Goal: Book appointment/travel/reservation

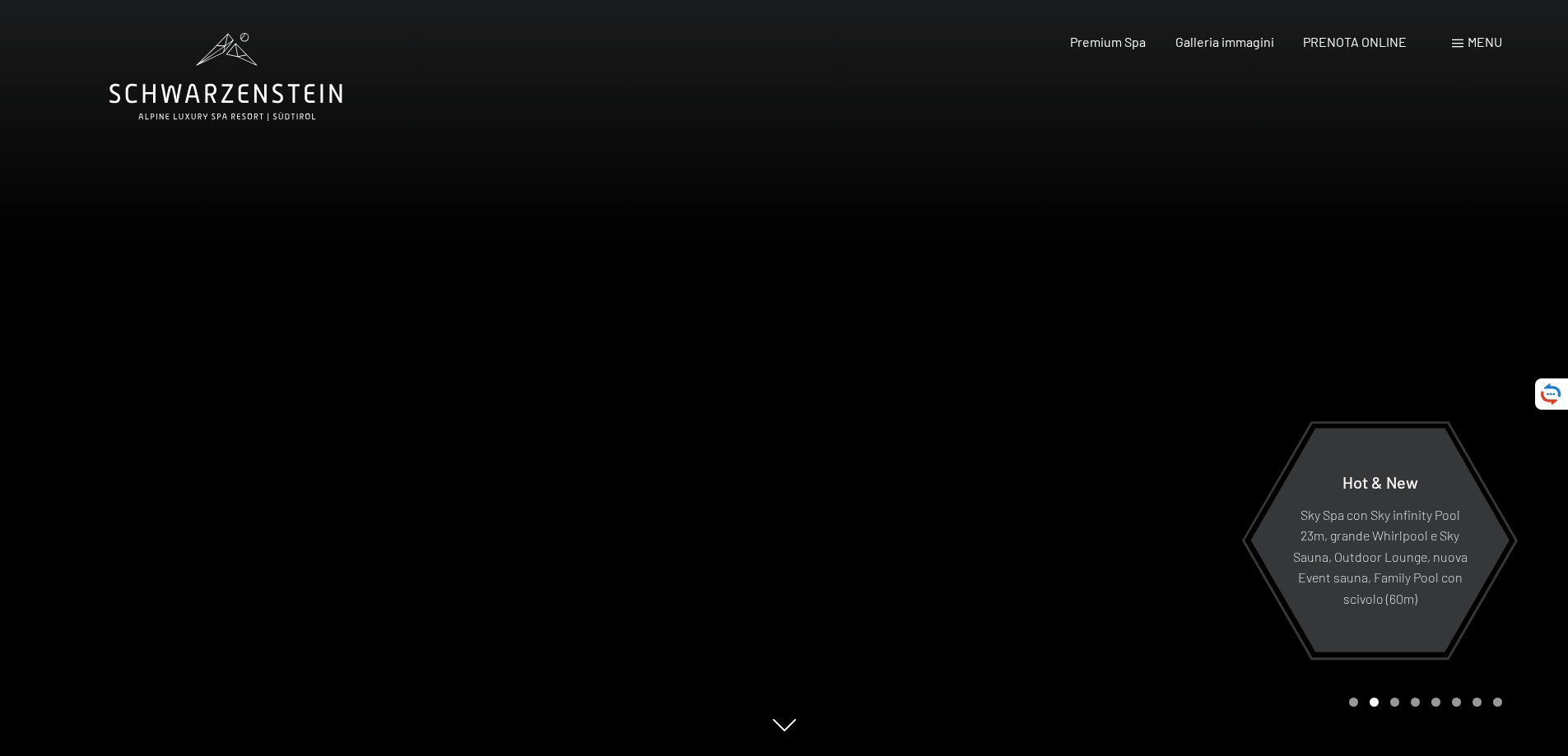
click at [1478, 43] on span "Menu" at bounding box center [1485, 41] width 35 height 16
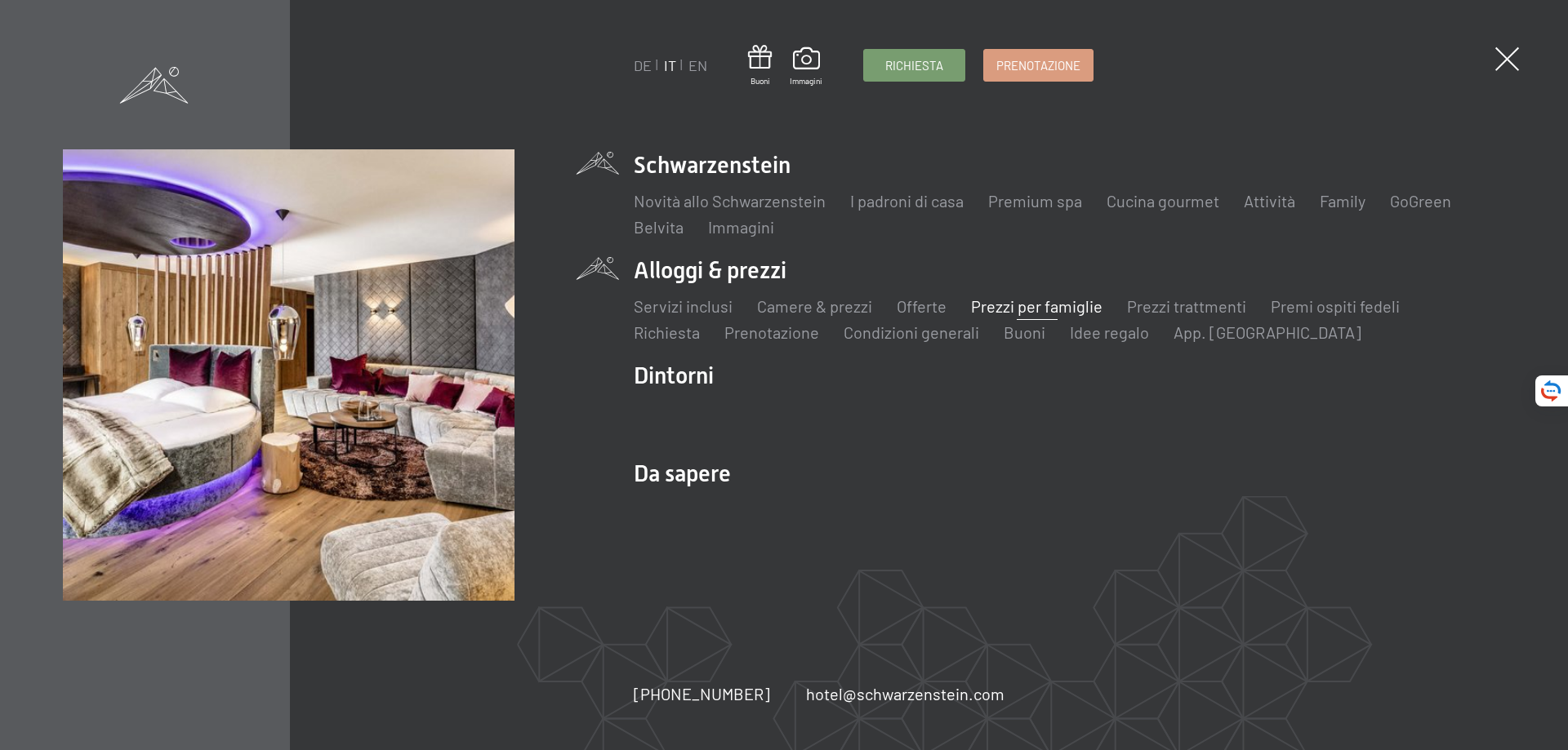
click at [1032, 303] on link "Prezzi per famiglie" at bounding box center [1037, 306] width 132 height 20
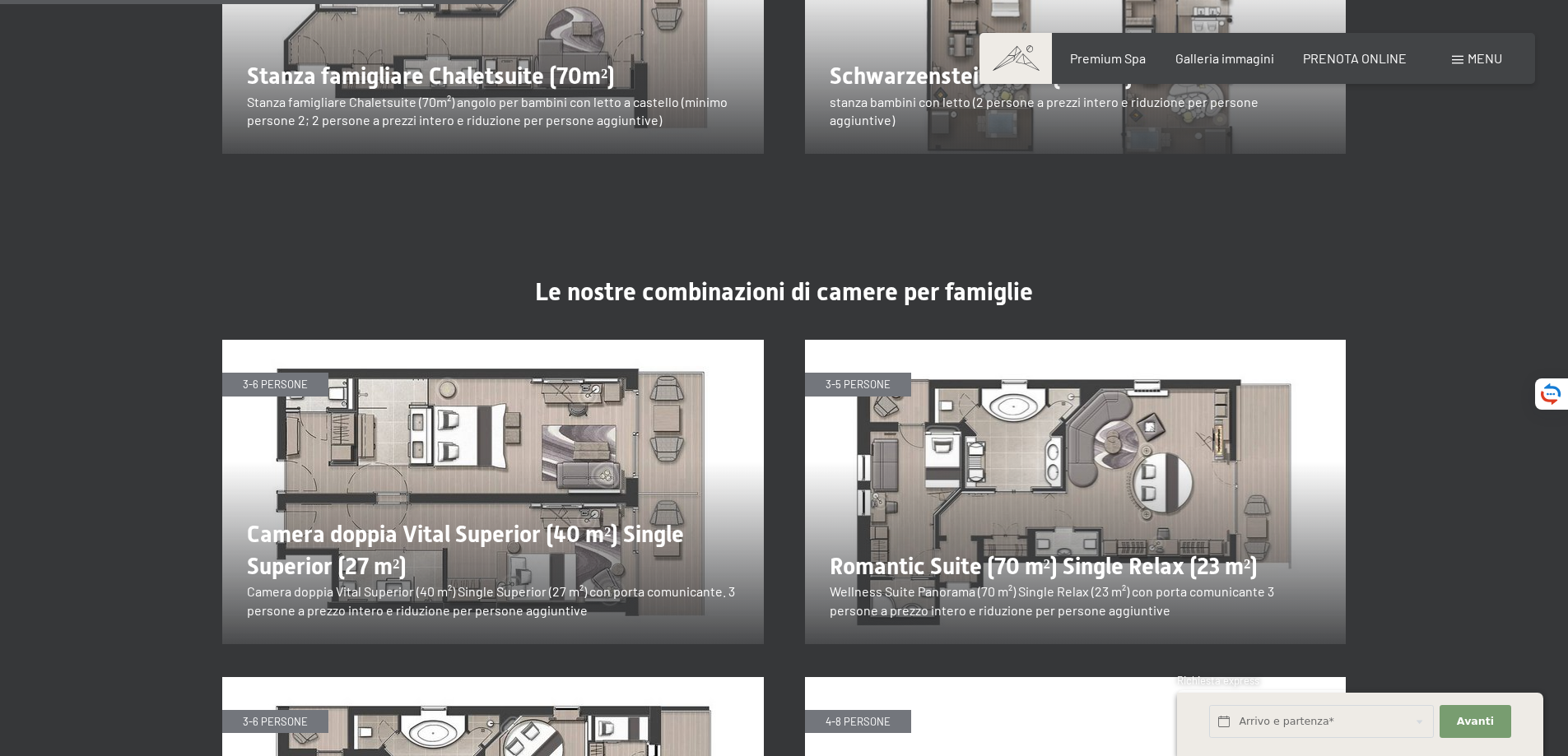
scroll to position [2634, 0]
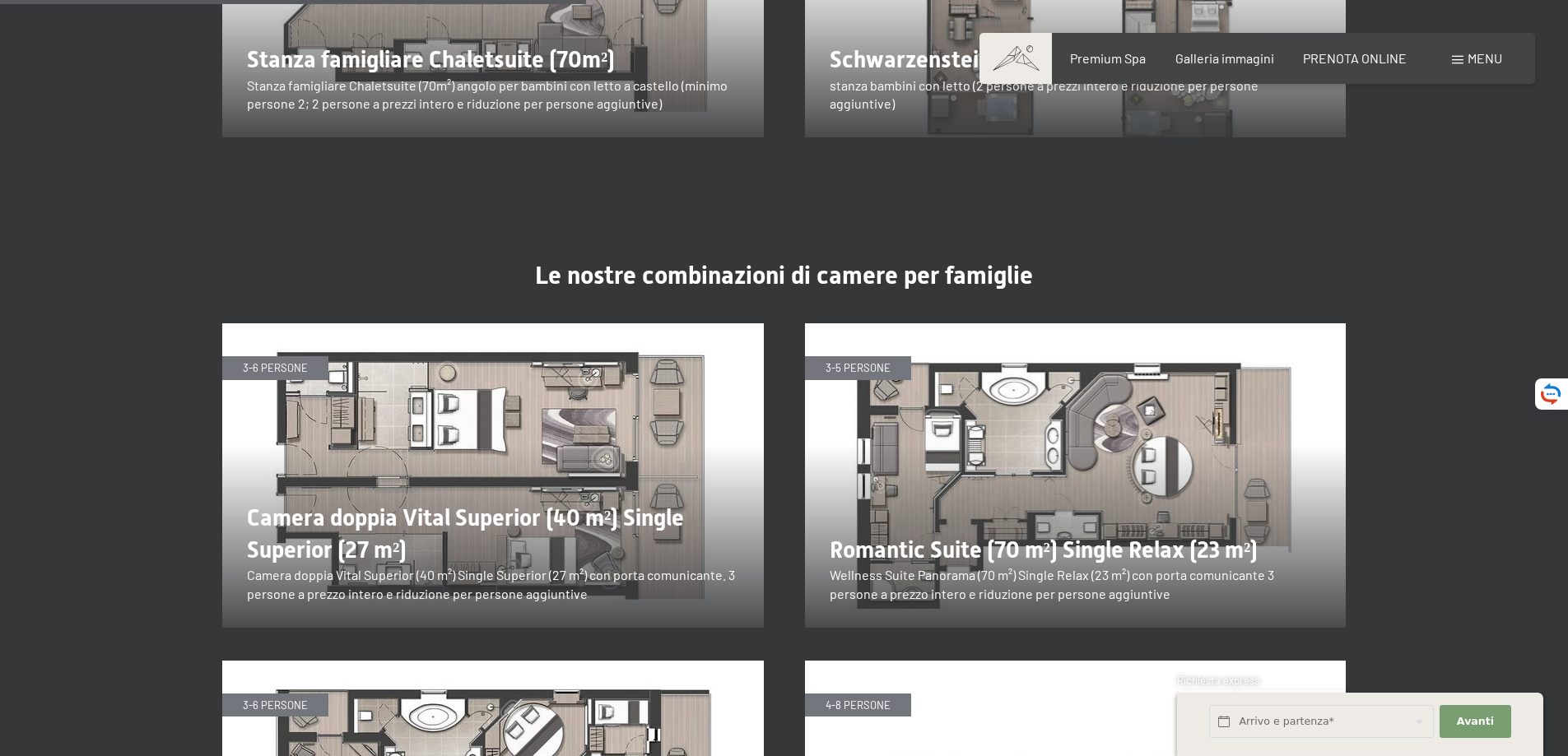
click at [353, 481] on img at bounding box center [493, 475] width 541 height 304
click at [334, 528] on img at bounding box center [493, 475] width 541 height 304
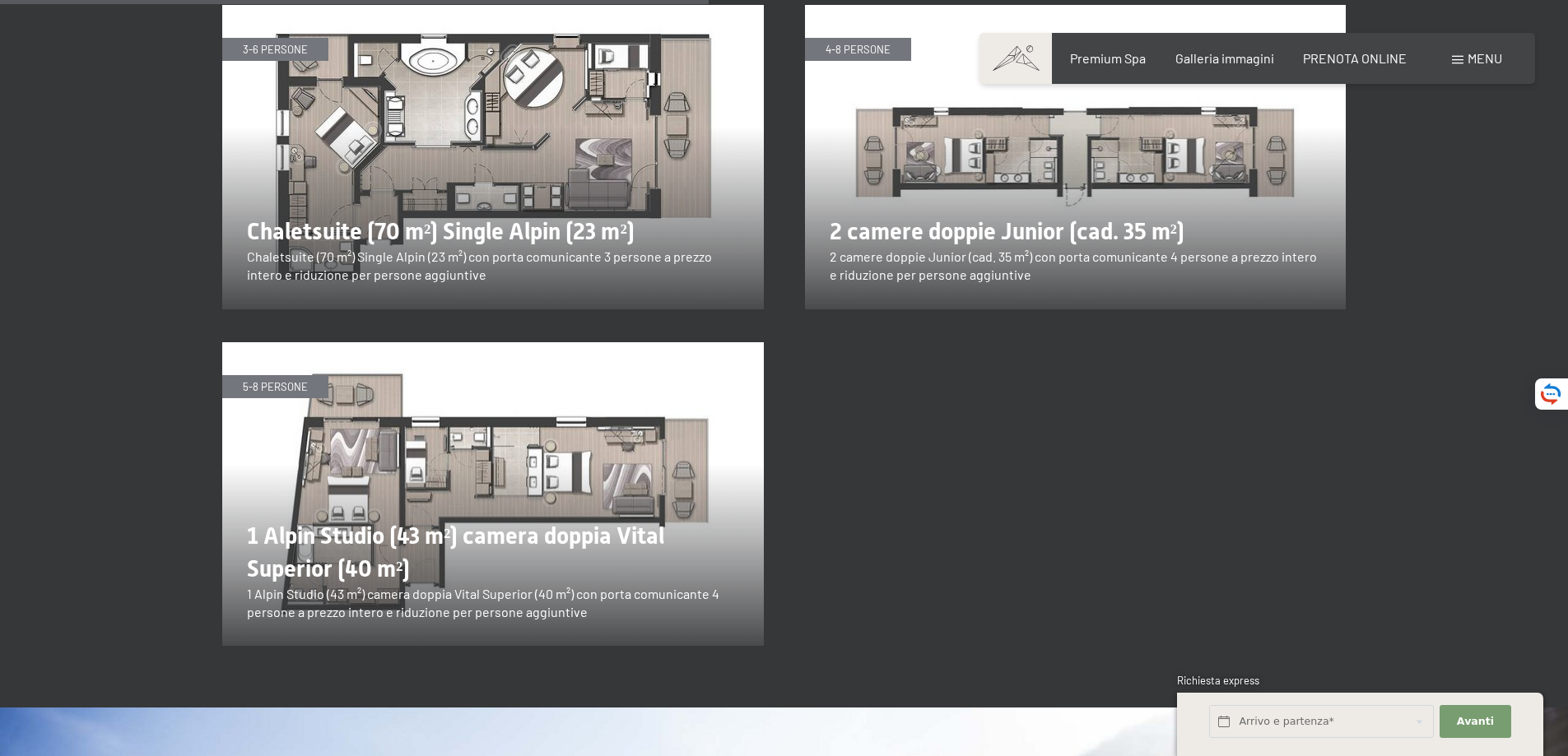
scroll to position [3293, 0]
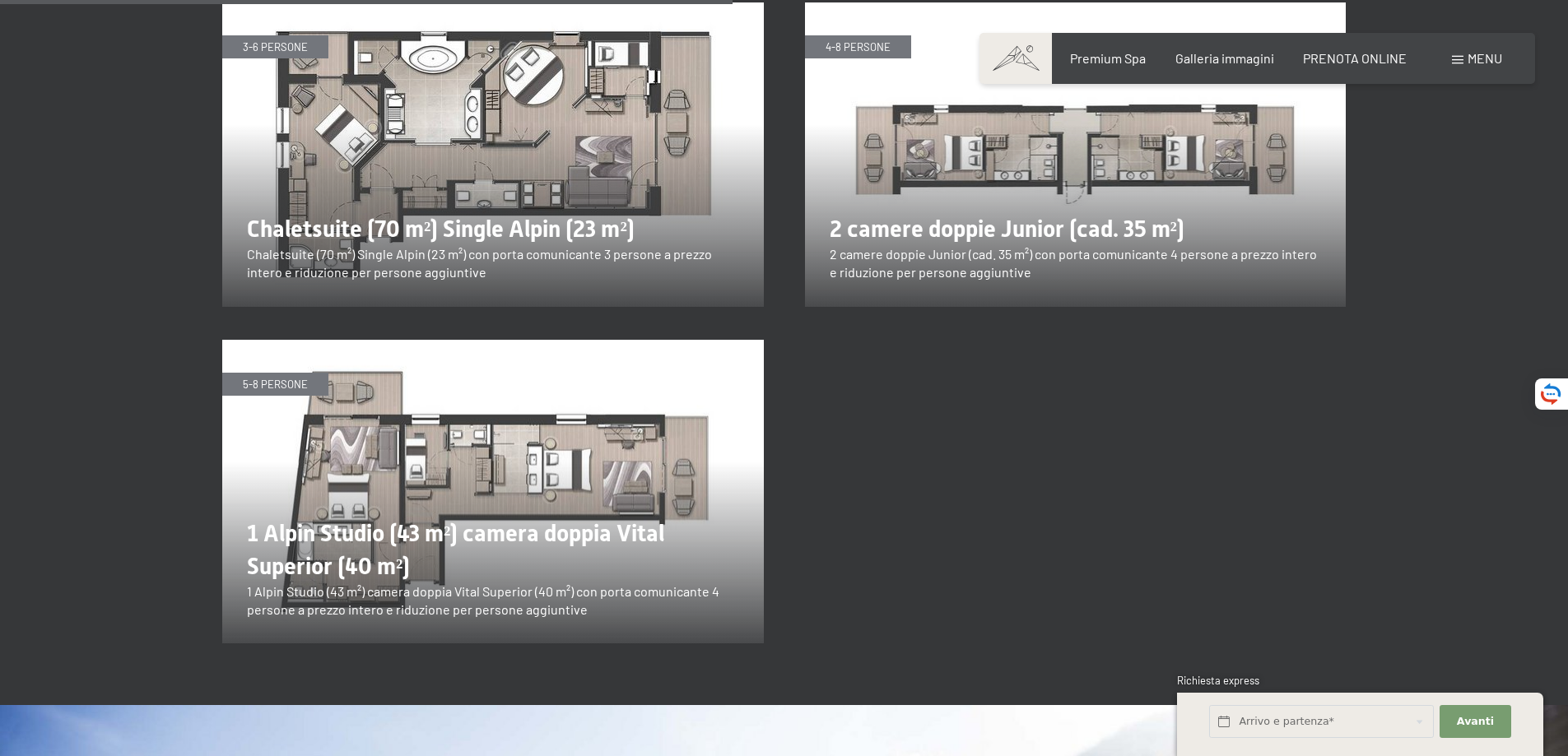
click at [599, 558] on img at bounding box center [493, 492] width 541 height 304
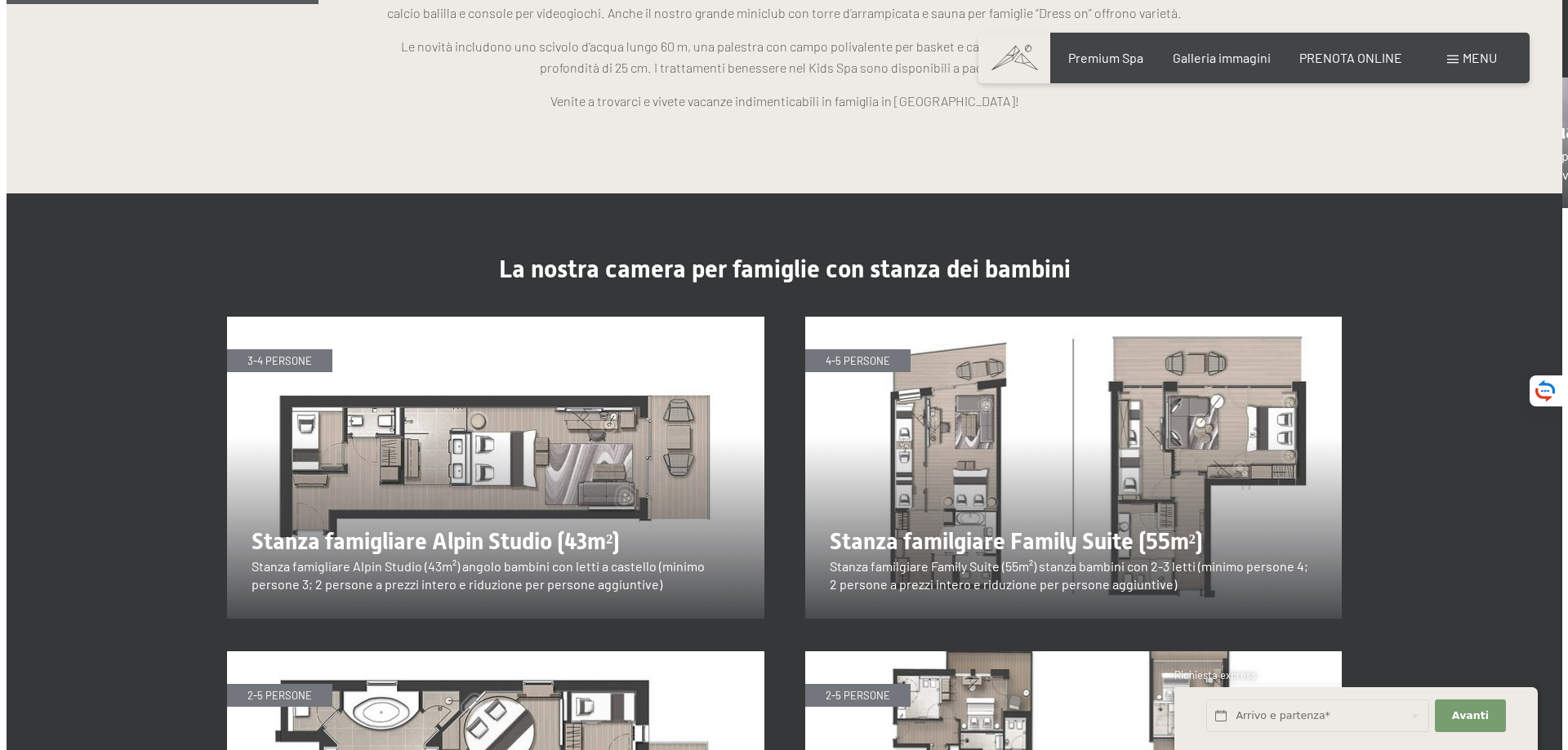
scroll to position [979, 0]
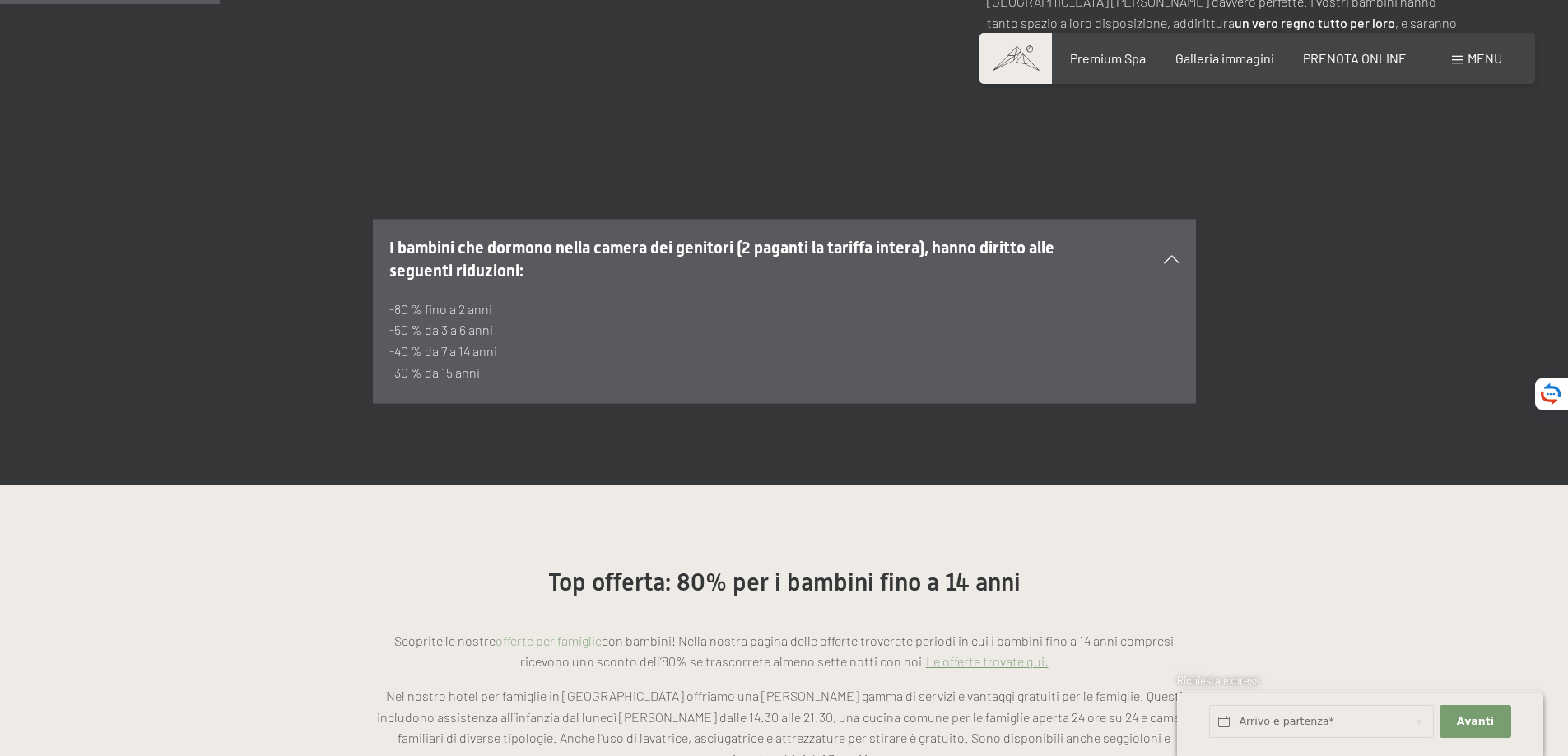
click at [1483, 61] on span "Menu" at bounding box center [1485, 58] width 35 height 16
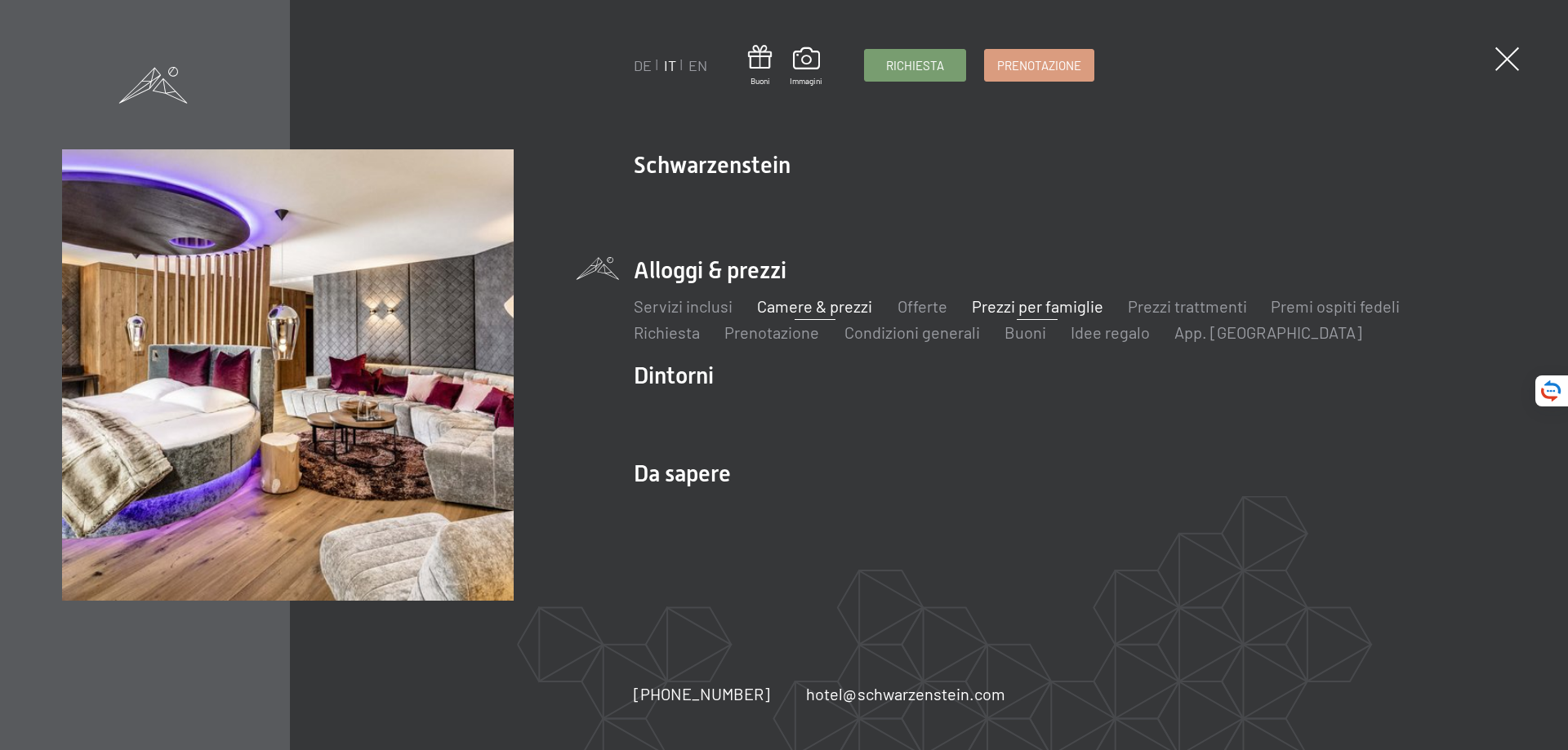
click at [828, 312] on link "Camere & prezzi" at bounding box center [814, 306] width 115 height 20
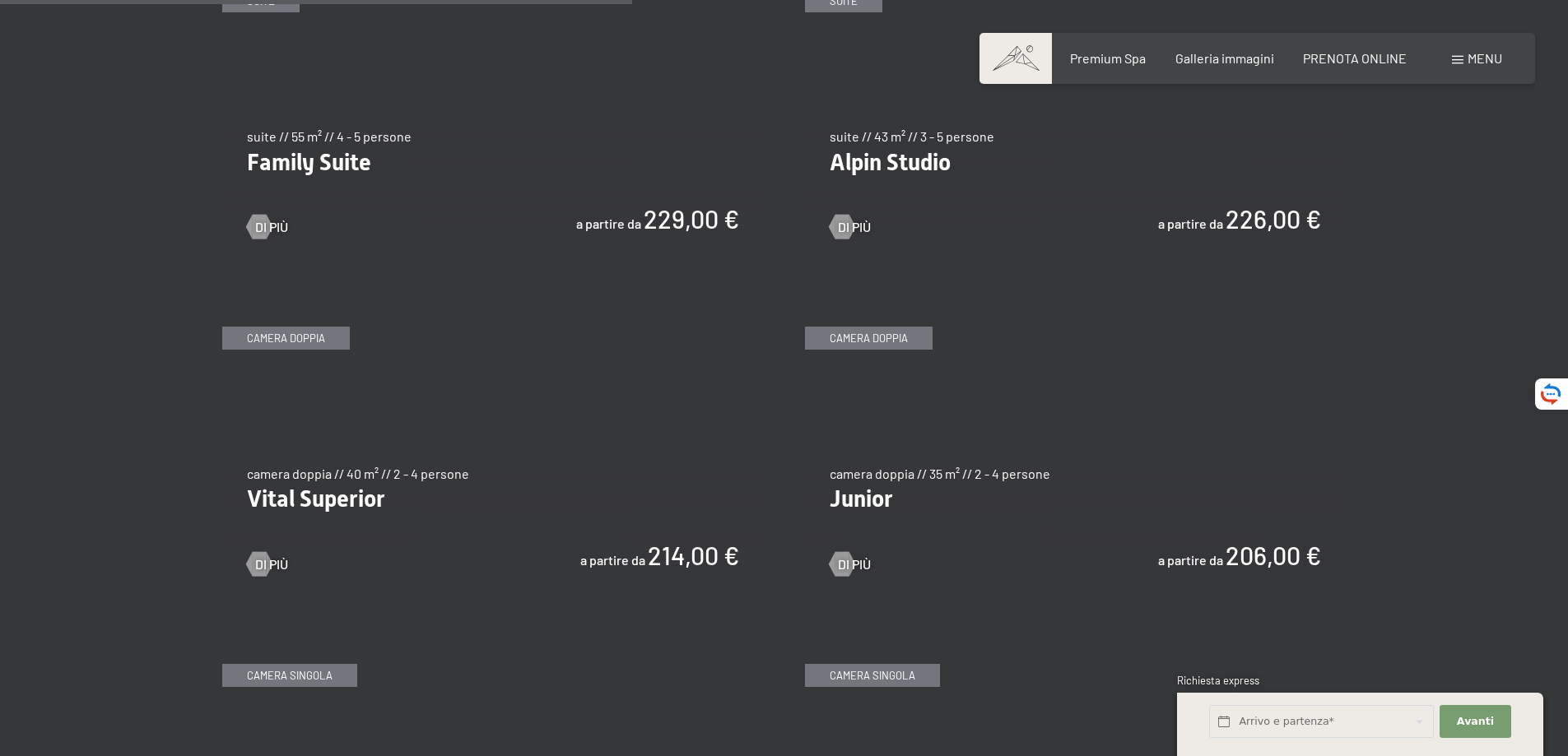
scroll to position [2140, 0]
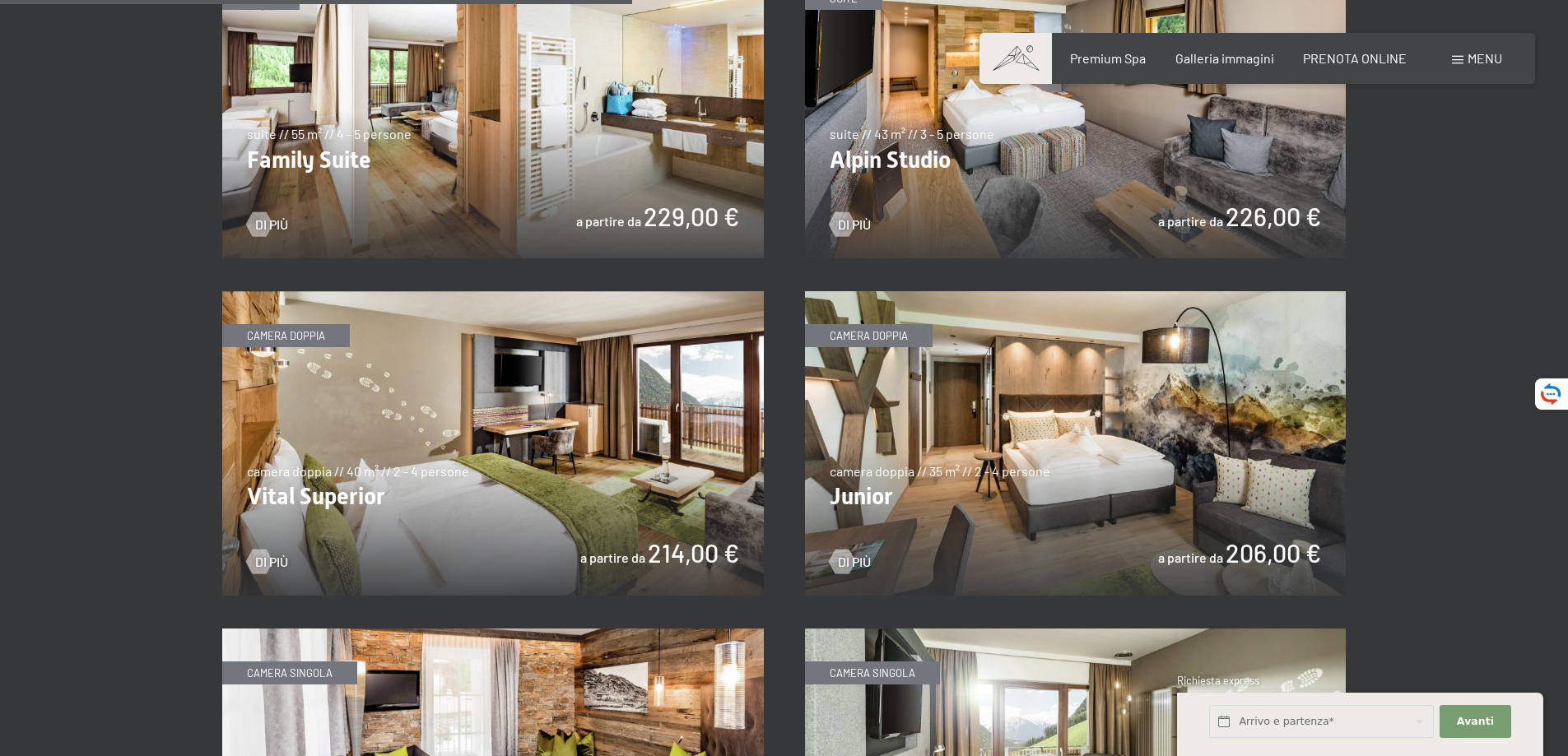
click at [406, 497] on img at bounding box center [493, 443] width 541 height 304
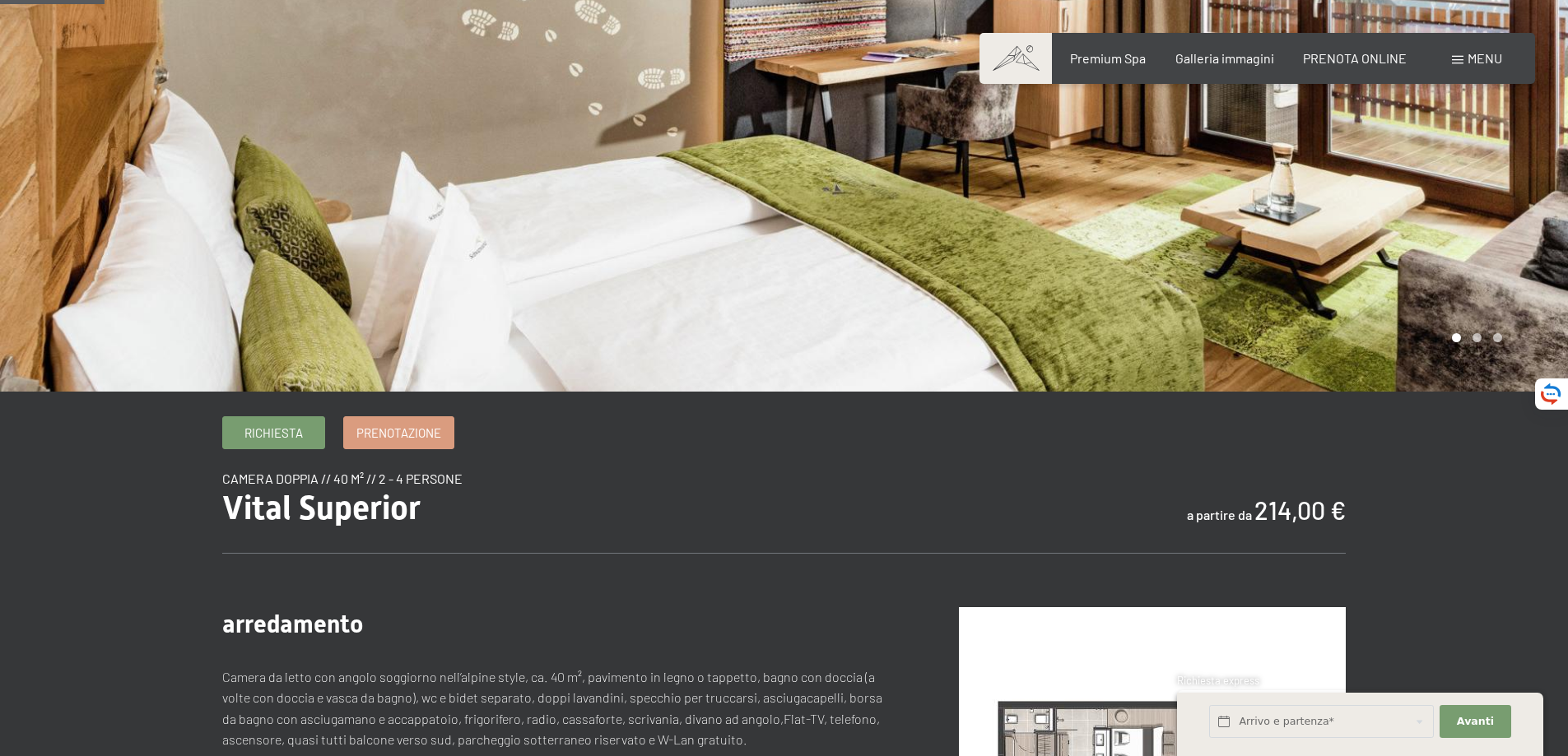
scroll to position [329, 0]
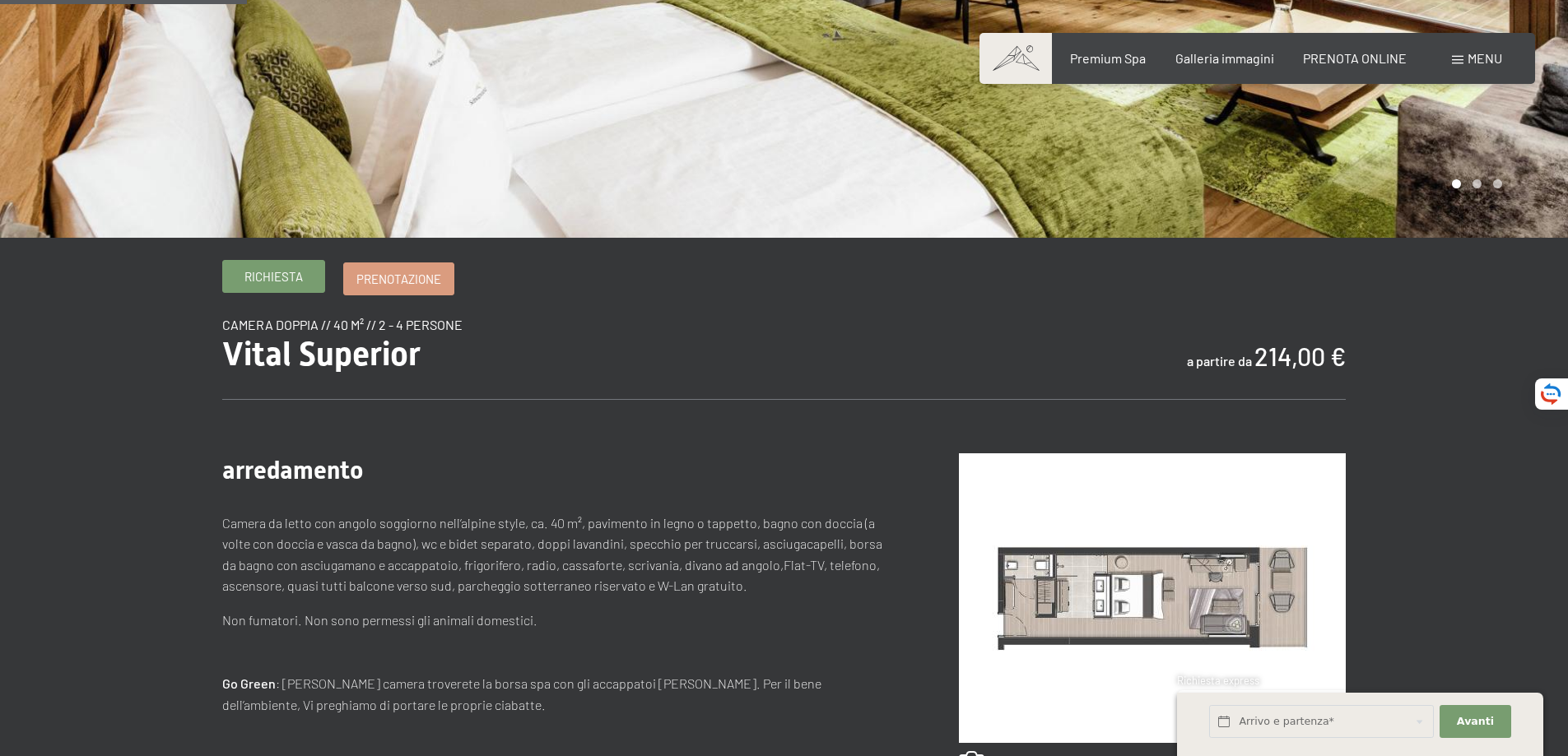
click at [298, 279] on span "Richiesta" at bounding box center [274, 277] width 58 height 17
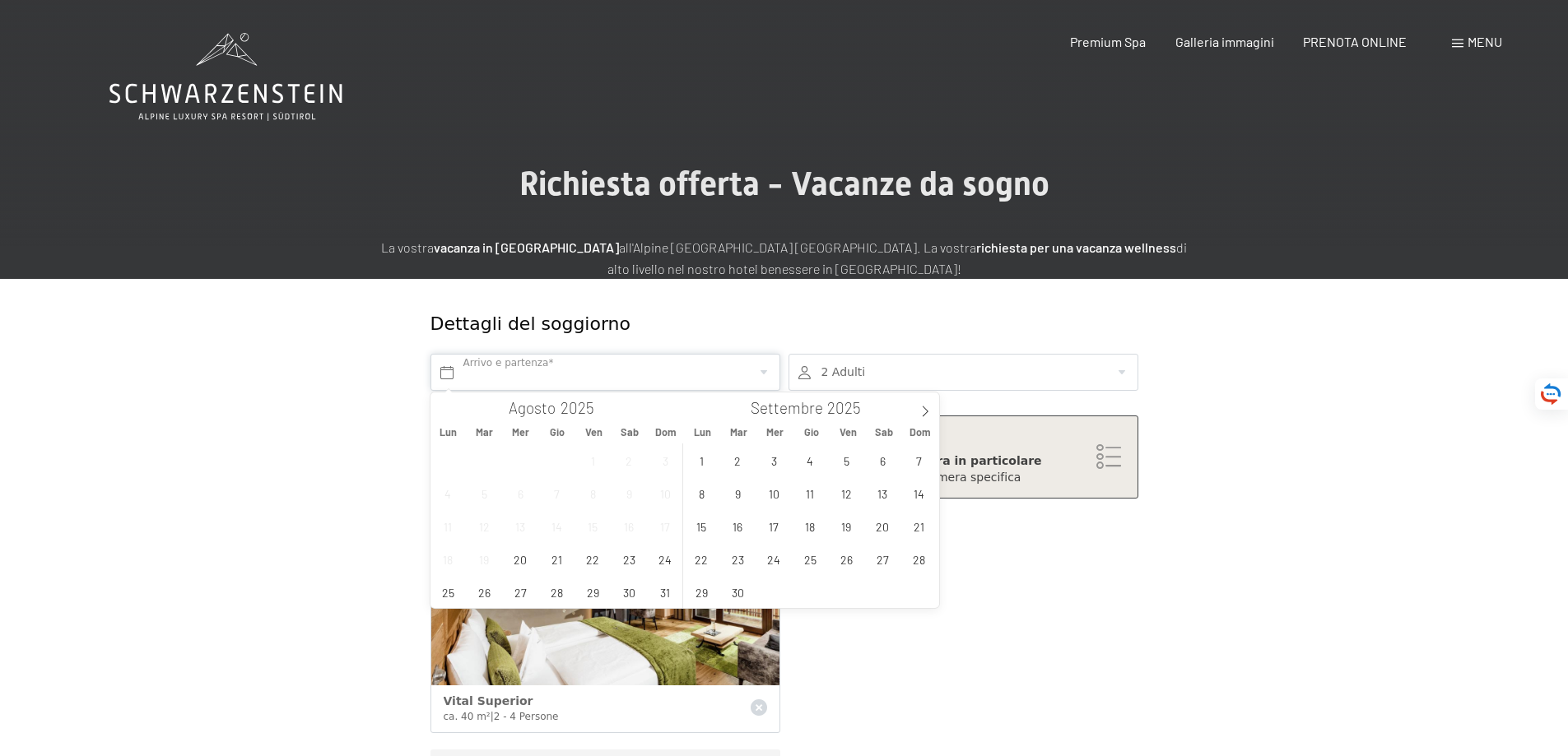
click at [444, 375] on input "text" at bounding box center [605, 372] width 350 height 37
click at [842, 525] on span "19" at bounding box center [847, 526] width 32 height 32
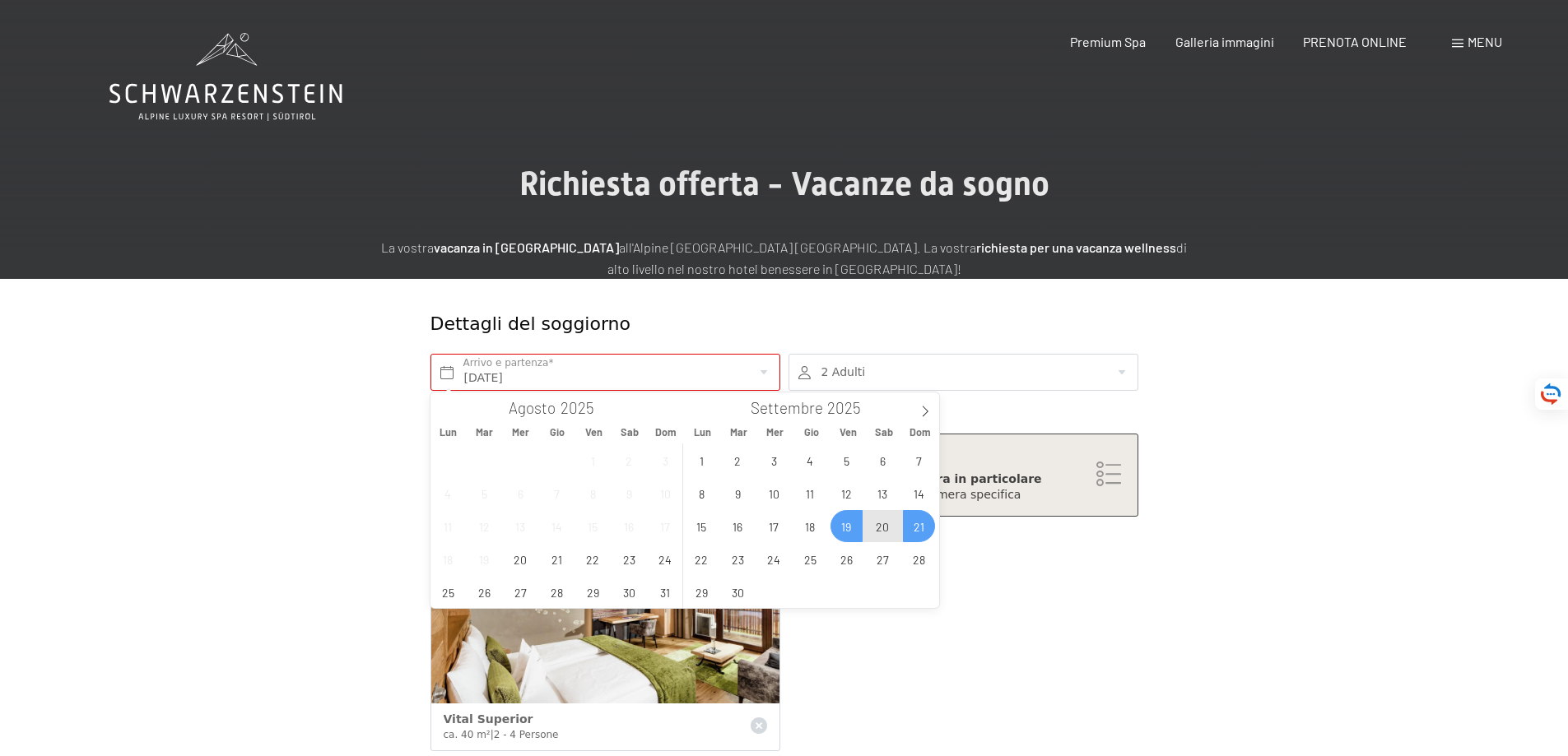
click at [918, 523] on span "21" at bounding box center [919, 526] width 32 height 32
type input "[DATE] - [DATE]"
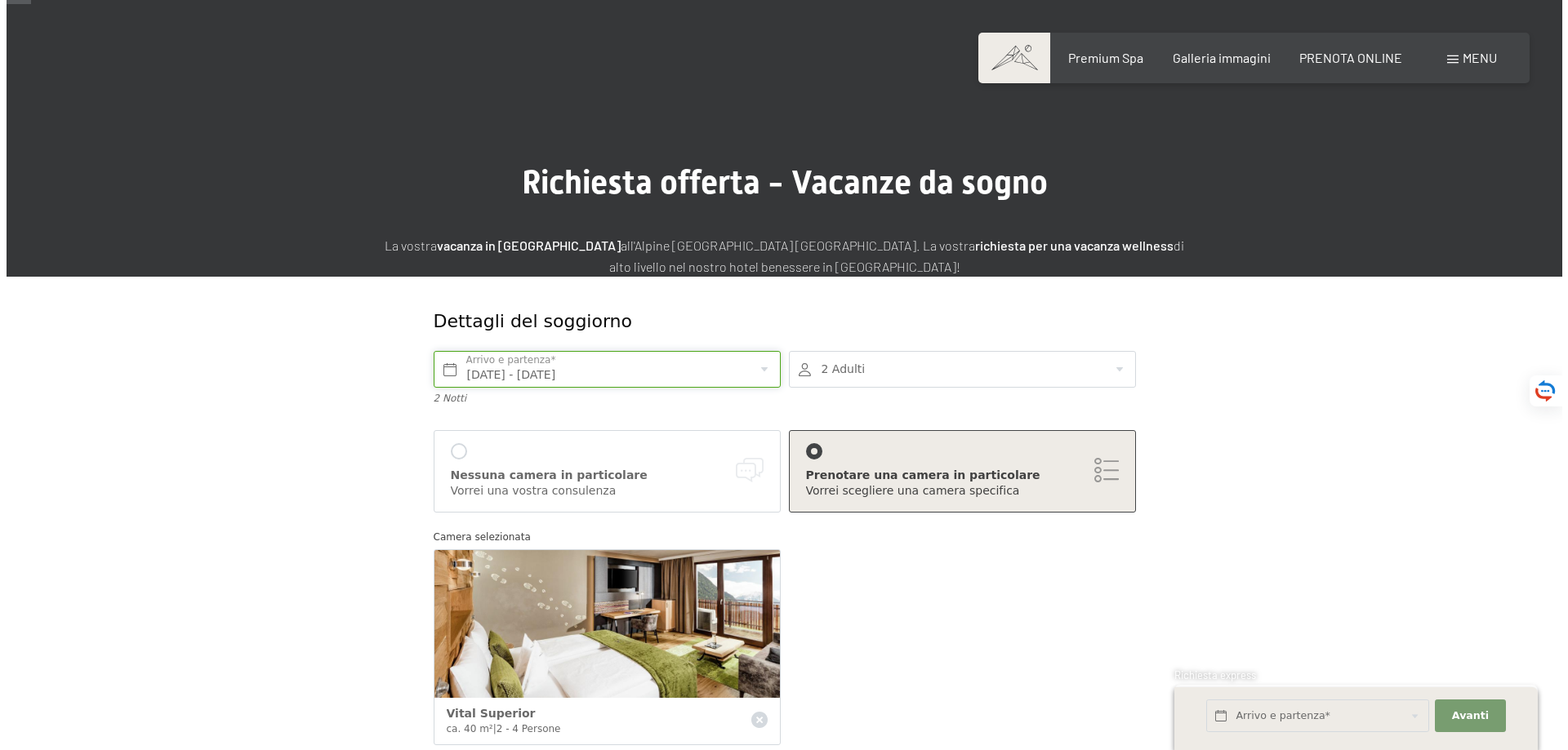
scroll to position [164, 0]
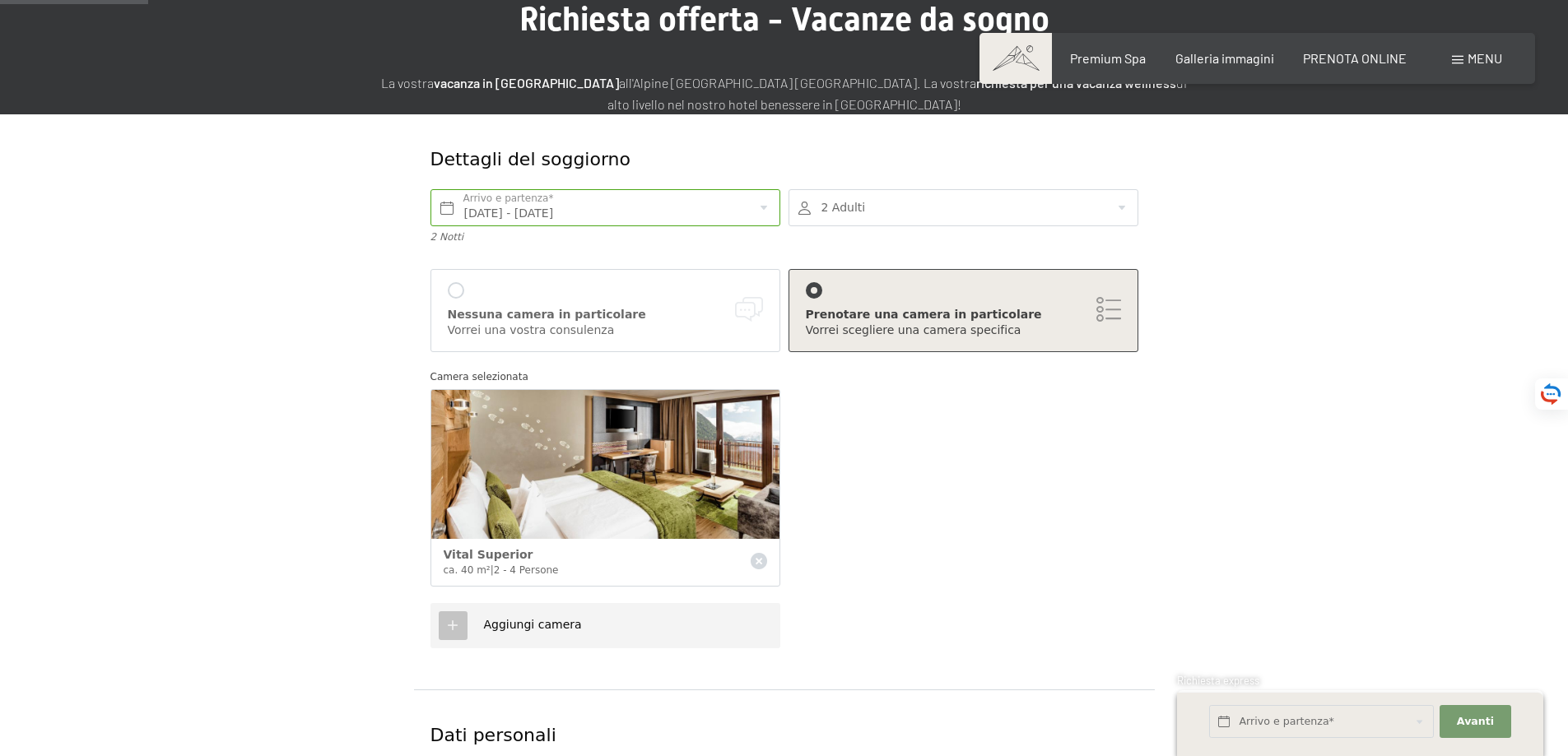
click at [449, 624] on icon at bounding box center [453, 626] width 15 height 15
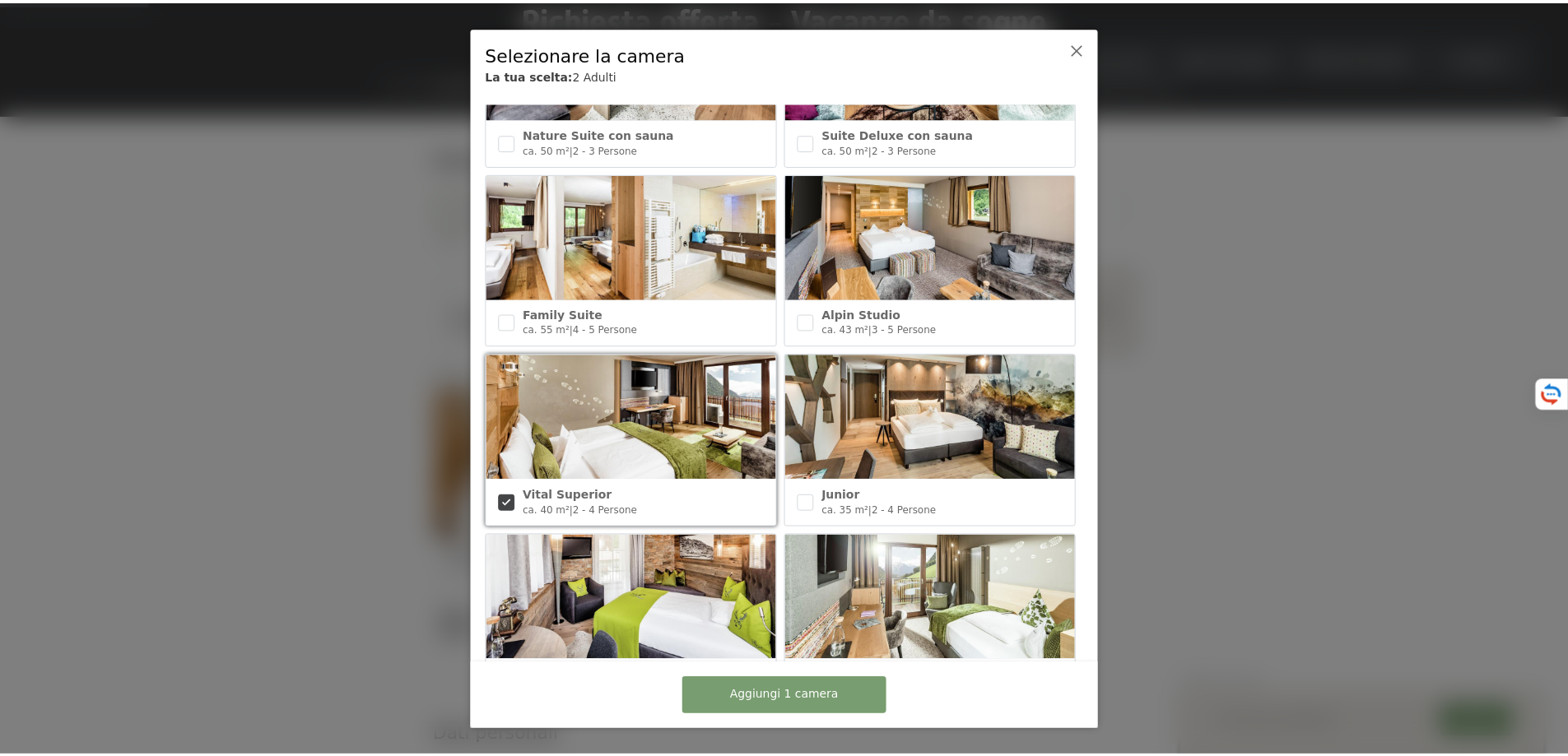
scroll to position [658, 0]
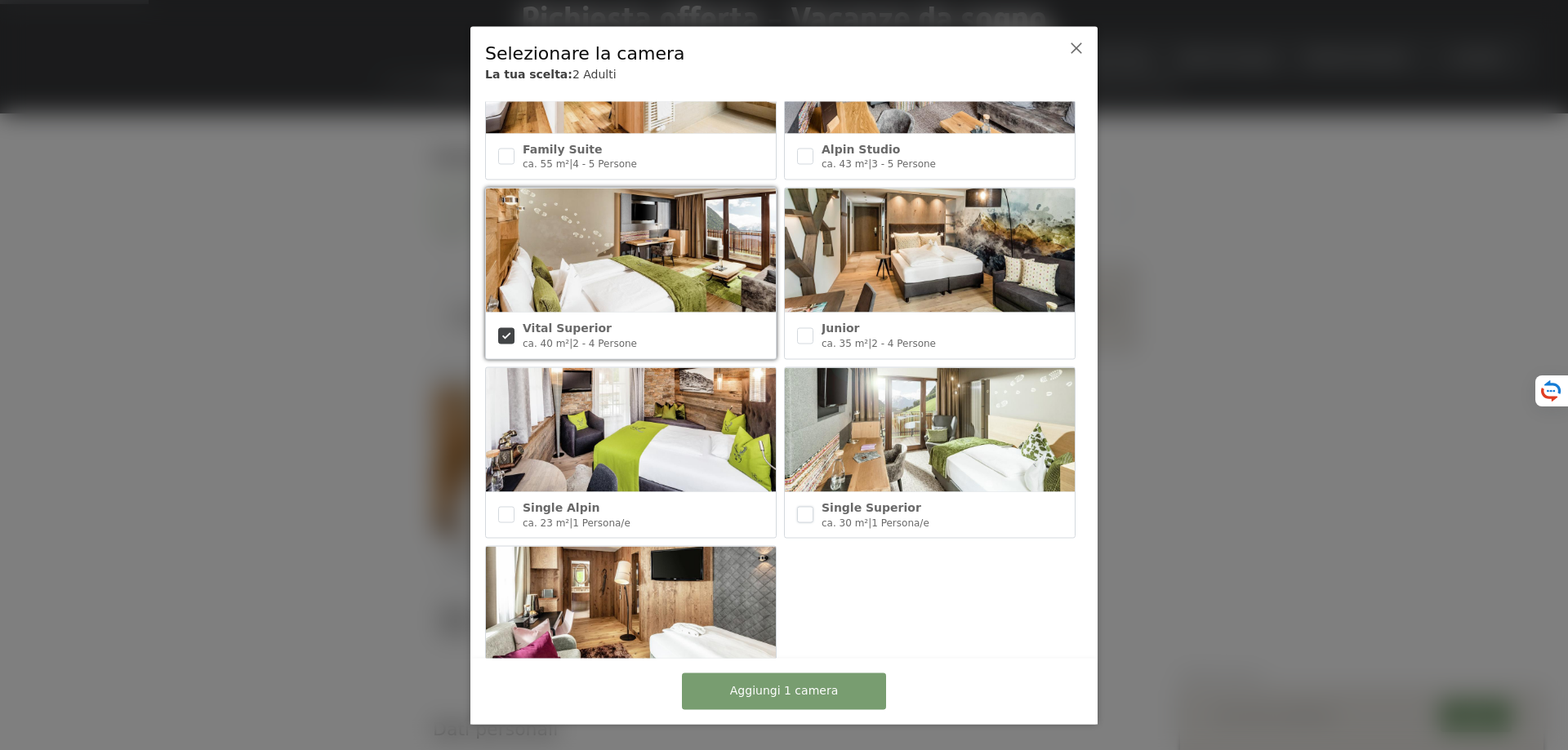
click at [805, 507] on input "checkbox" at bounding box center [805, 516] width 16 height 16
checkbox input "true"
click at [807, 689] on span "Aggiungi 2 camere" at bounding box center [784, 692] width 108 height 16
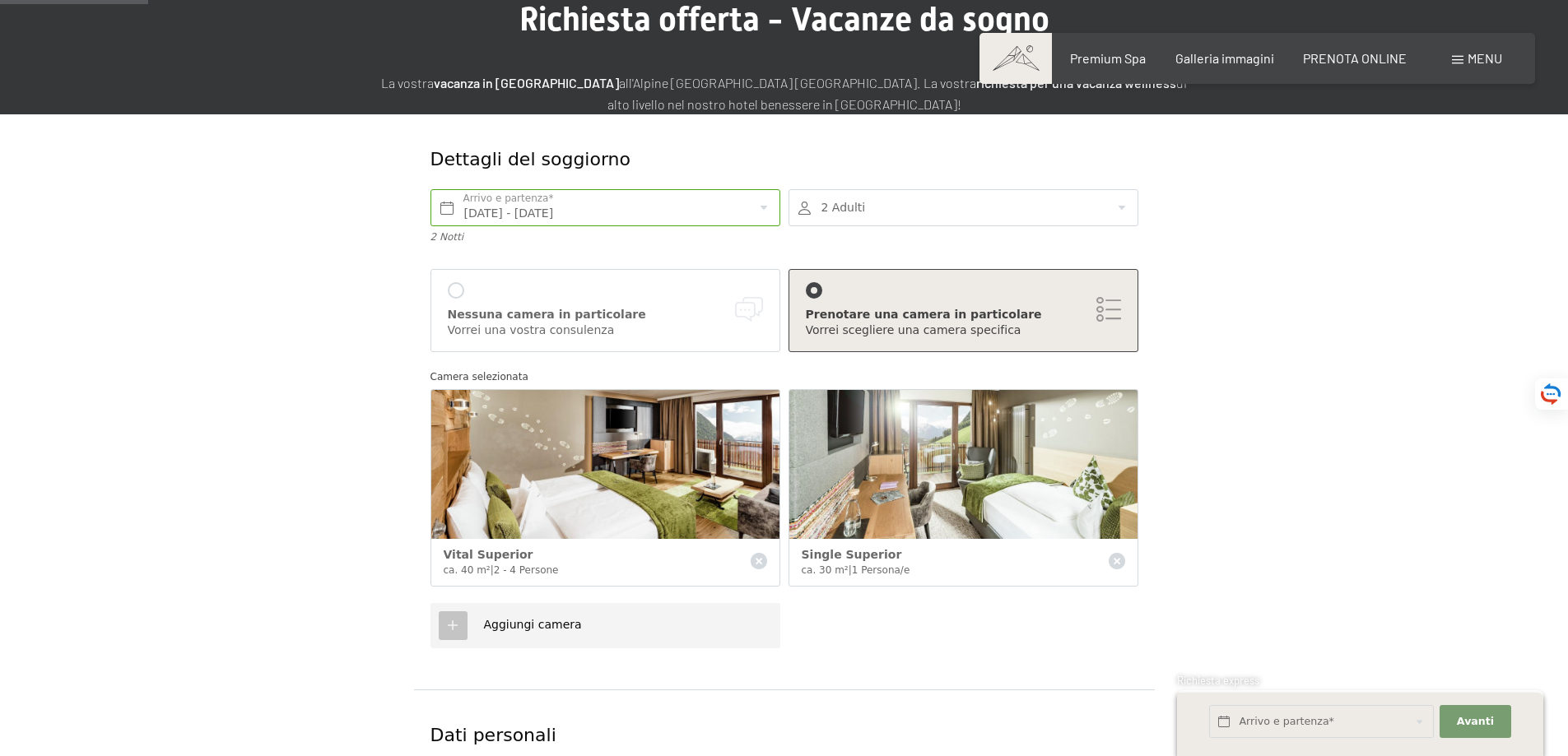
click at [952, 211] on div at bounding box center [964, 207] width 350 height 37
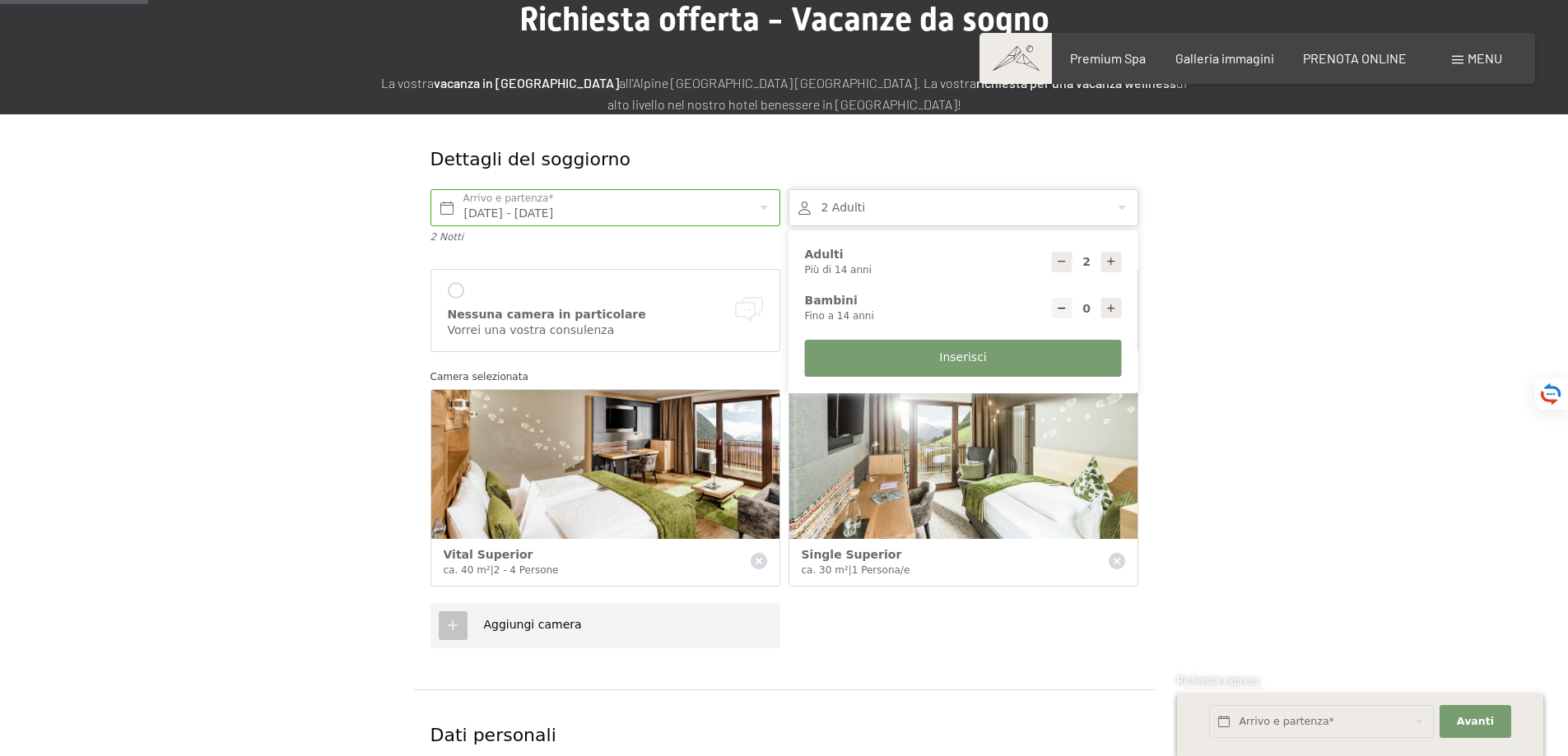
click at [1113, 260] on icon at bounding box center [1111, 262] width 12 height 12
type input "3"
click at [1032, 360] on button "Inserisci" at bounding box center [964, 358] width 317 height 37
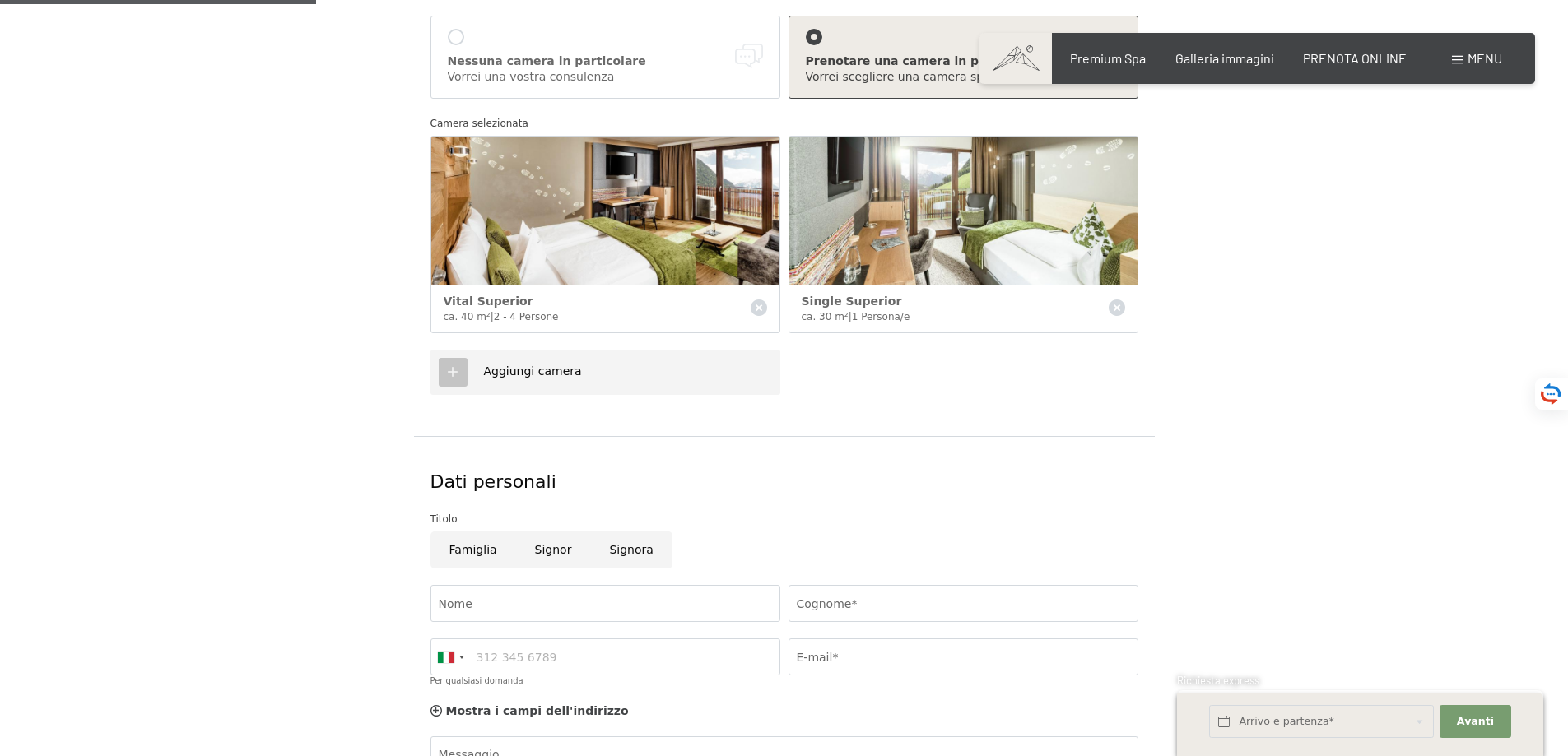
scroll to position [494, 0]
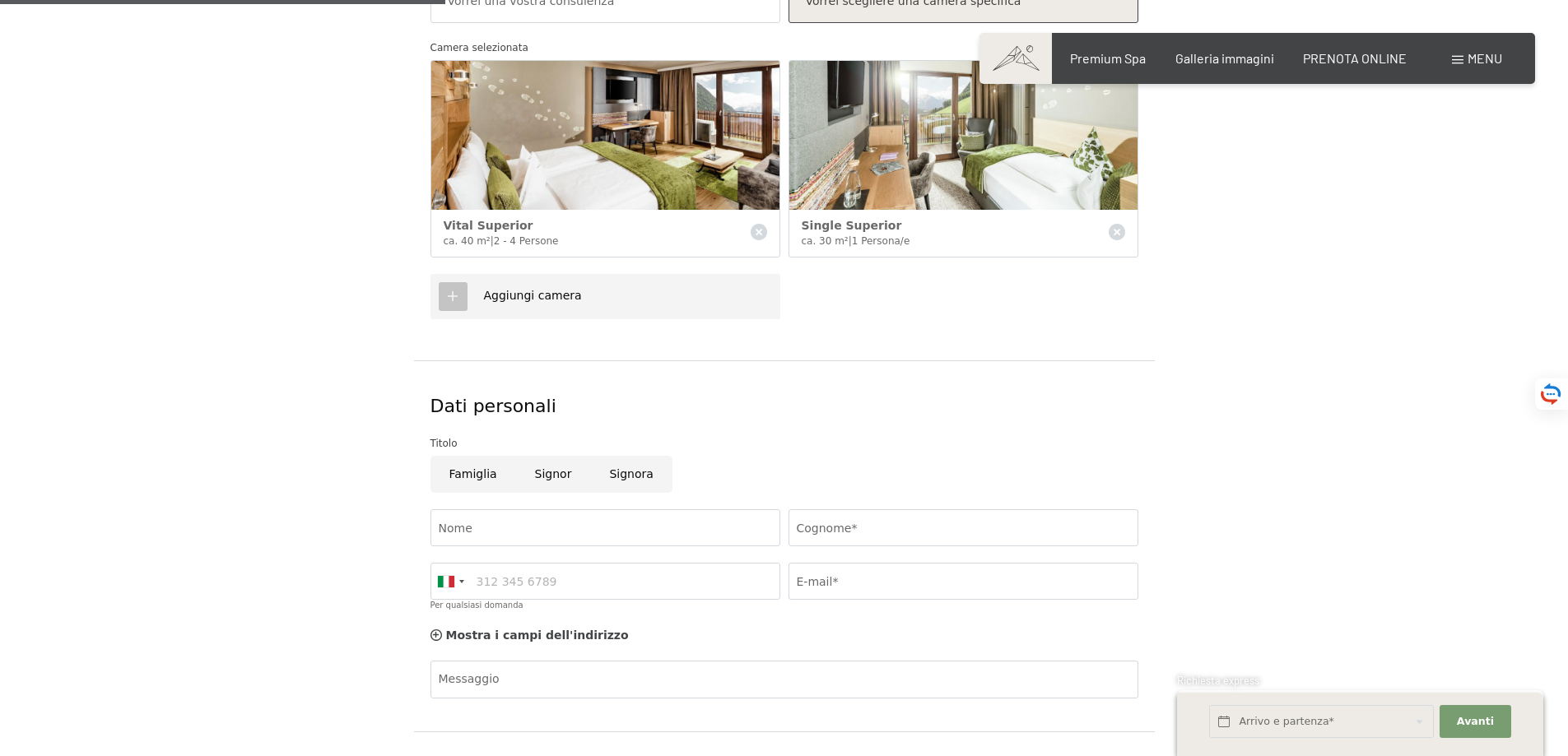
click at [468, 475] on input "Famiglia" at bounding box center [473, 474] width 85 height 37
radio input "true"
click at [481, 526] on input "Nome" at bounding box center [605, 528] width 350 height 37
type input "igor"
type input "leporati"
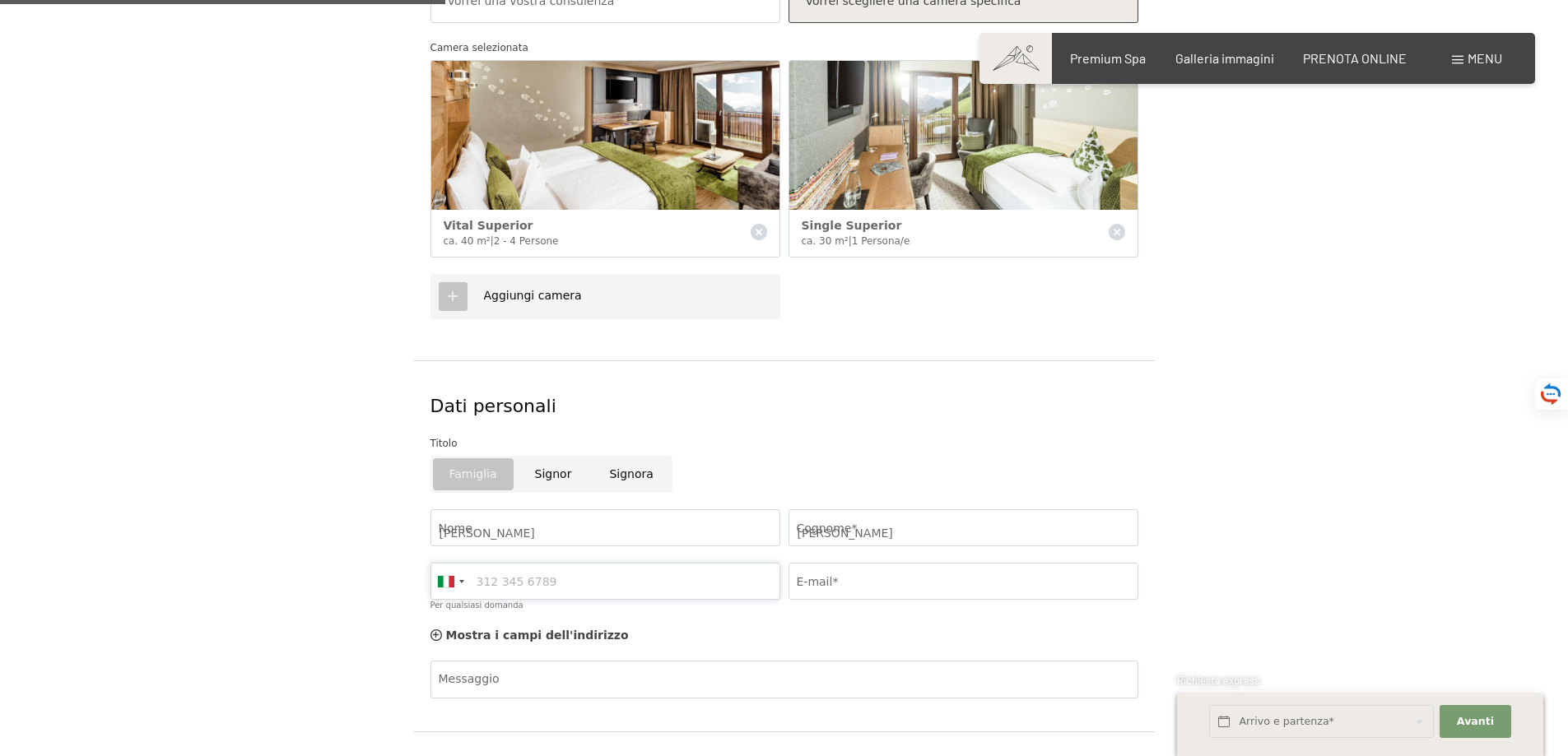
type input "3349013841"
type input "igor.leporati@gmail.com"
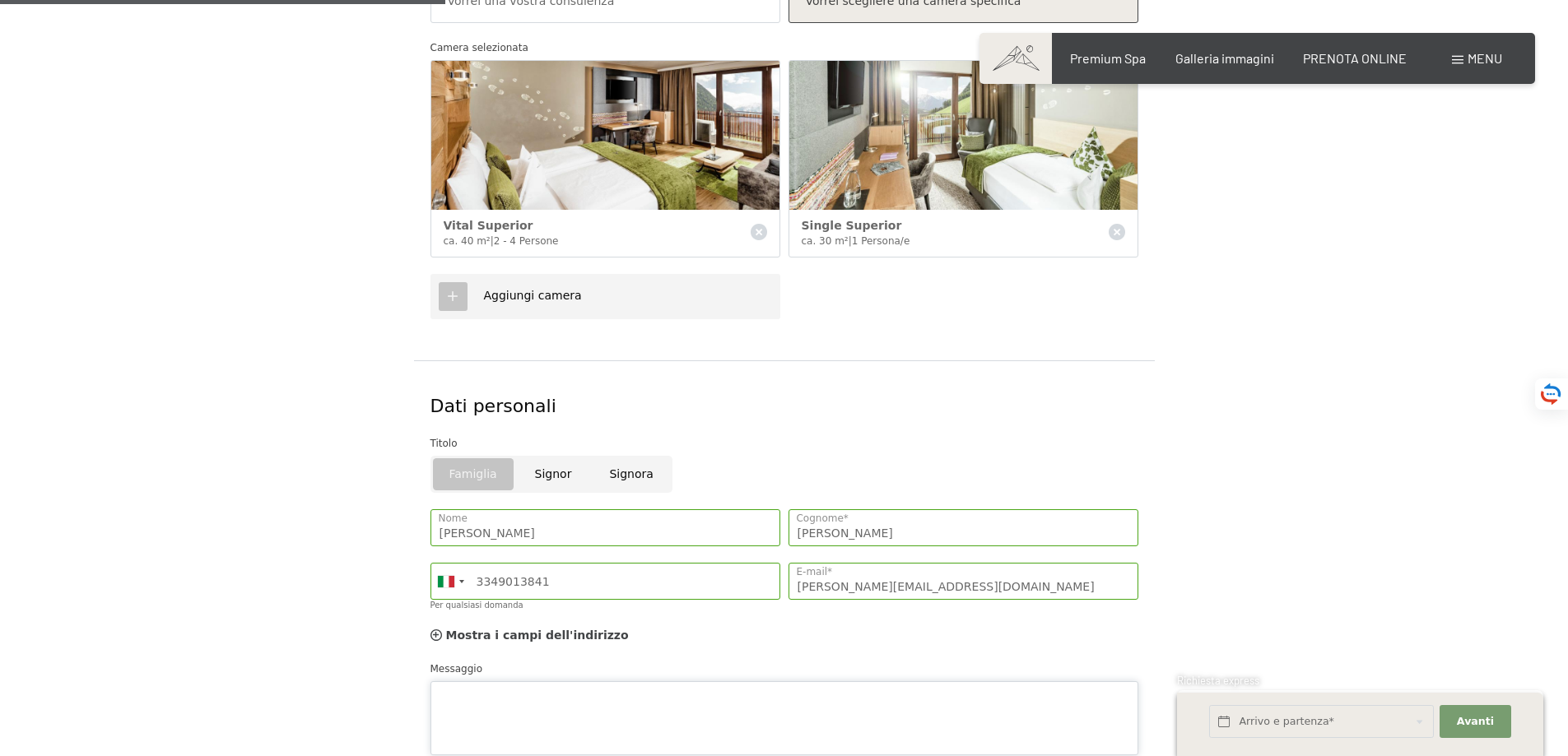
click at [546, 680] on div "Messaggio" at bounding box center [784, 708] width 708 height 94
type textarea "p"
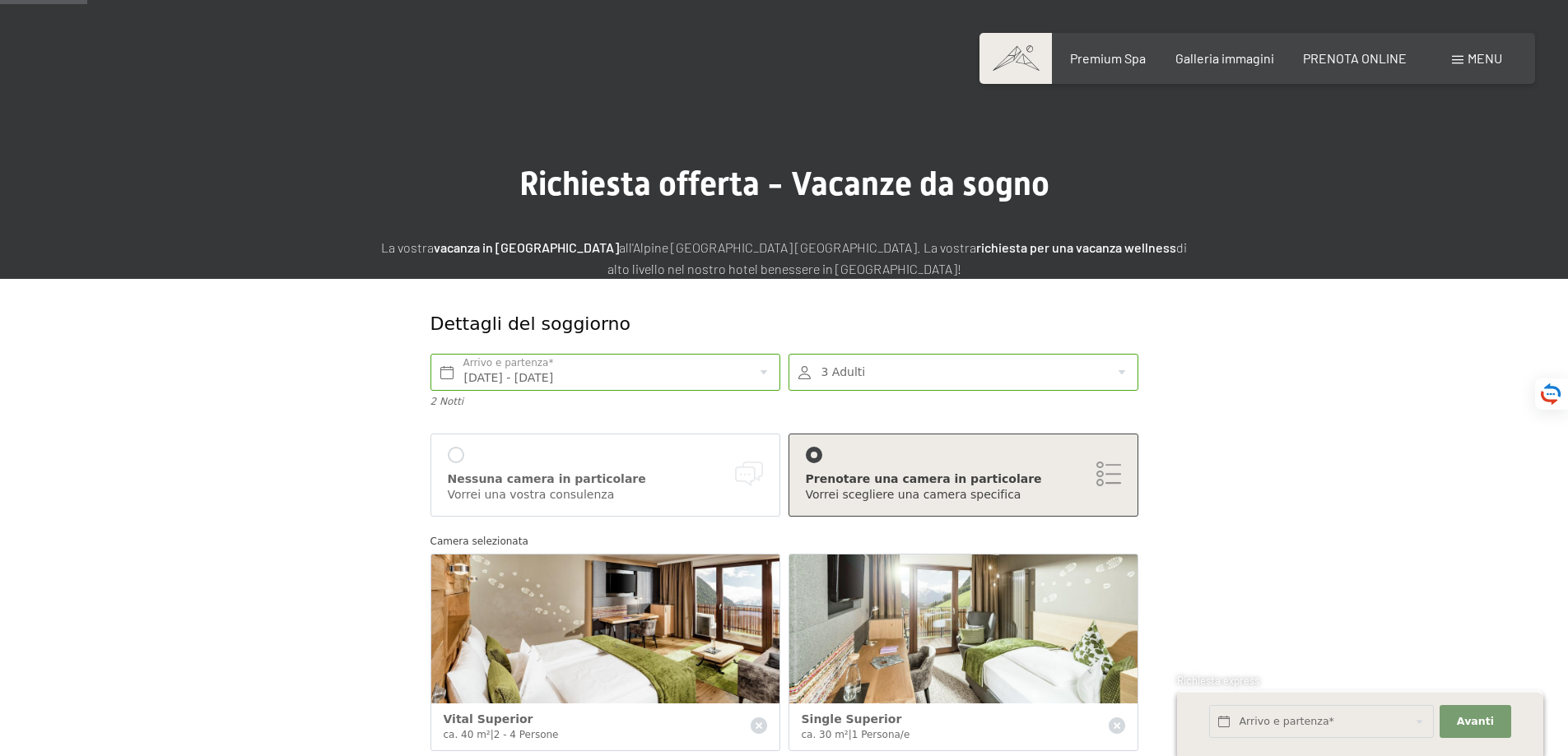
scroll to position [165, 0]
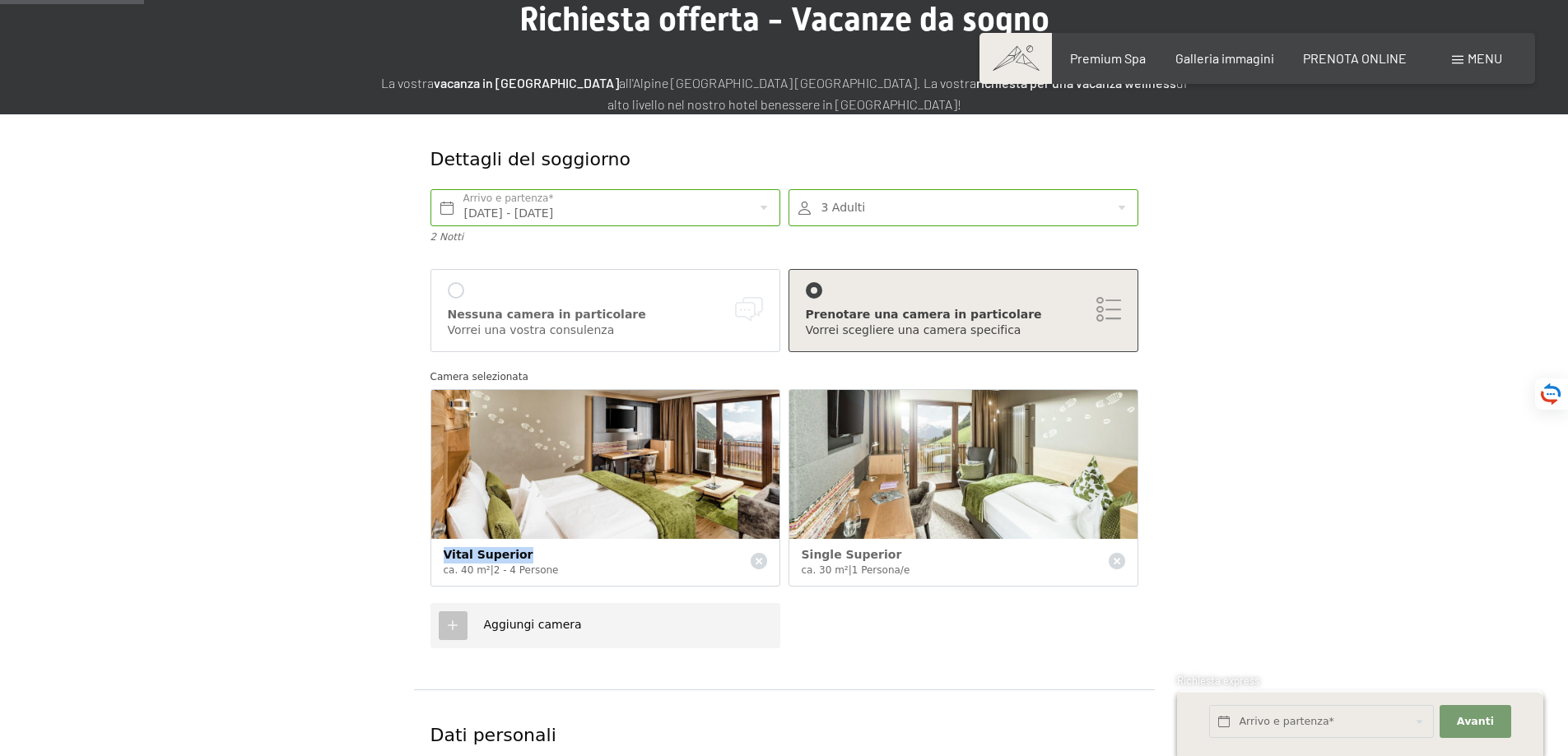
drag, startPoint x: 523, startPoint y: 553, endPoint x: 443, endPoint y: 558, distance: 80.2
click at [444, 558] on div "Vital Superior" at bounding box center [590, 555] width 294 height 17
copy span "Vital Superior"
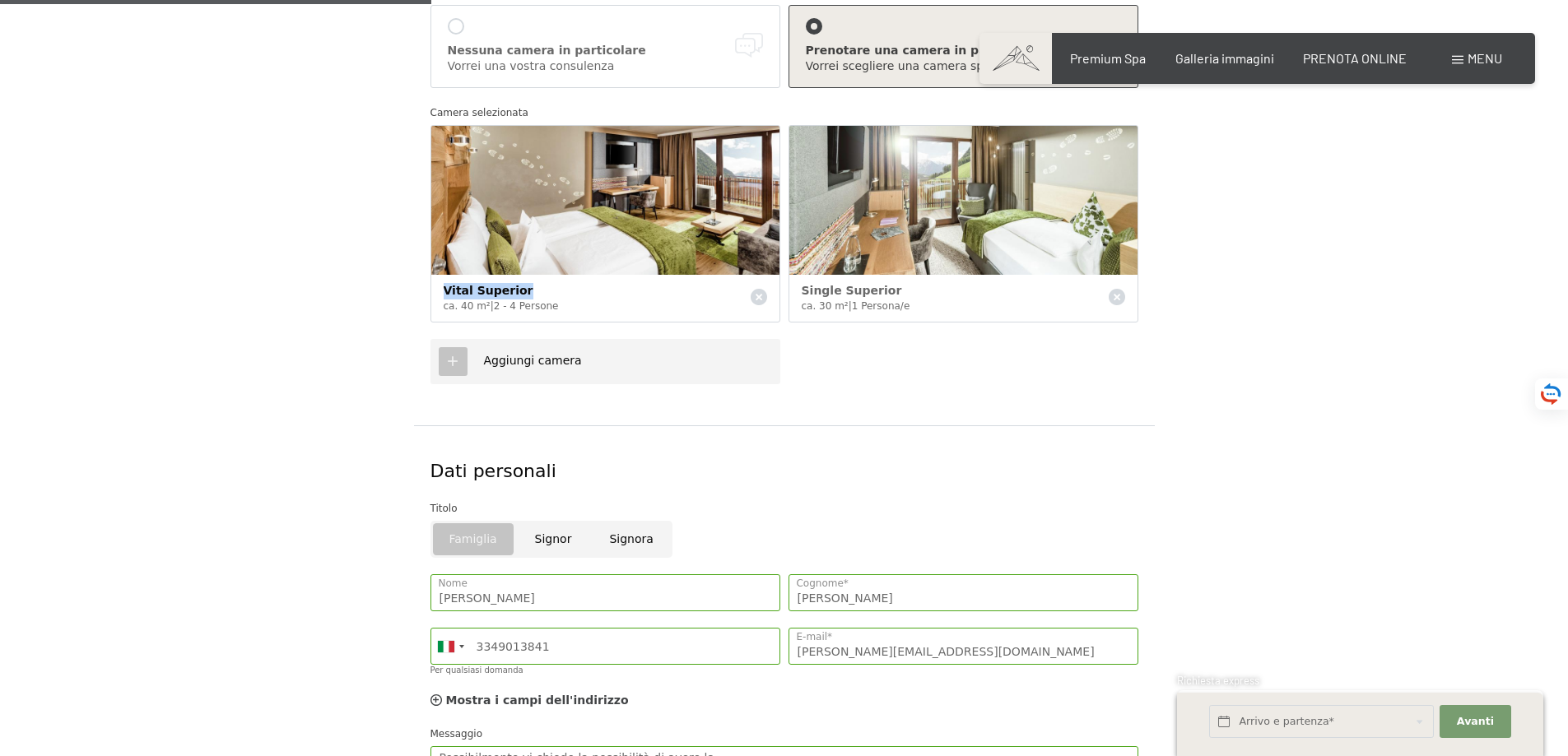
scroll to position [494, 0]
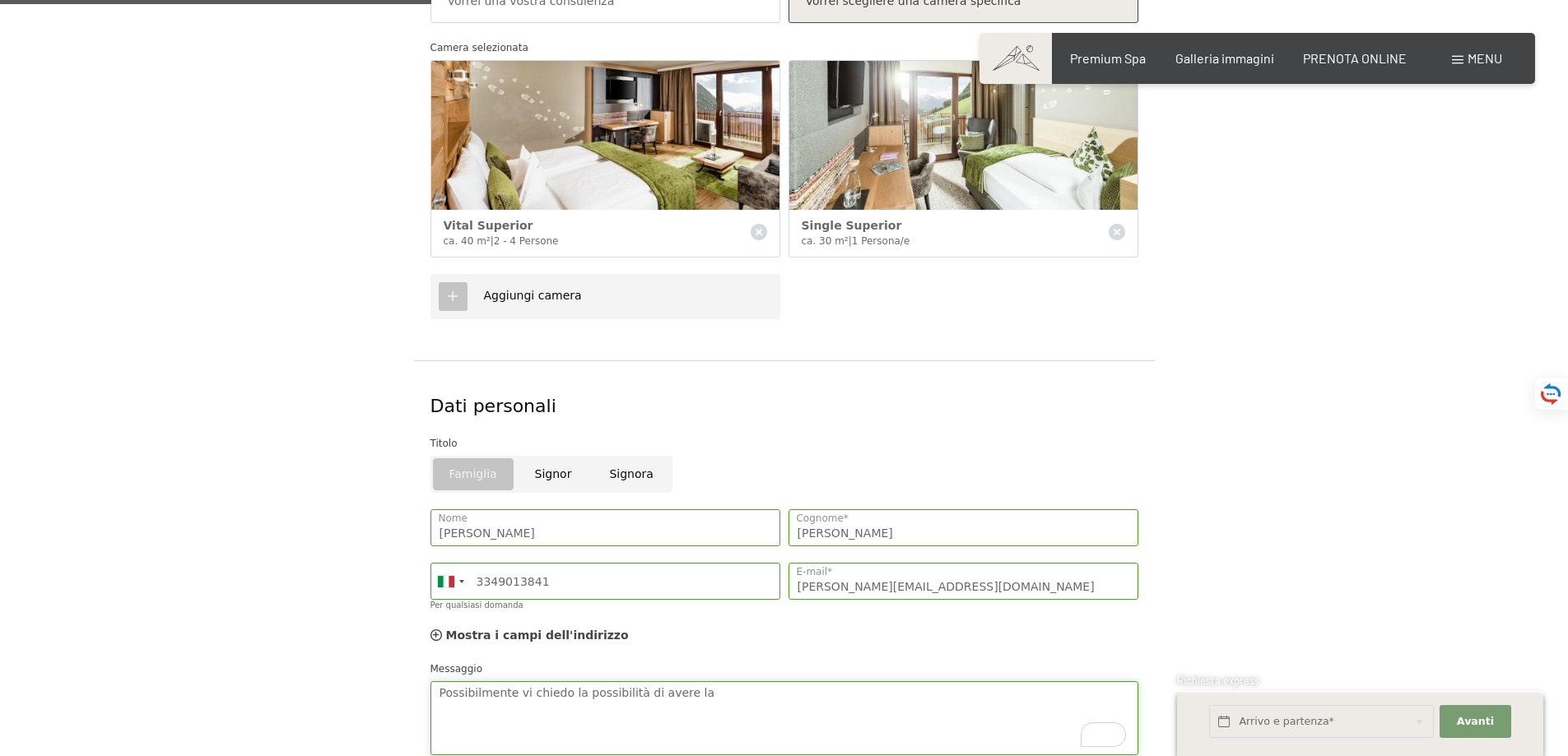
click at [701, 693] on textarea "Possibilmente vi chiedo la possibilità di avere la" at bounding box center [784, 718] width 708 height 74
paste textarea "Vital Superior"
click at [711, 693] on textarea "Possibilmente vi chiedo la possibilità di avere la Vital Superior e la Singol" at bounding box center [784, 718] width 708 height 74
drag, startPoint x: 711, startPoint y: 693, endPoint x: 754, endPoint y: 695, distance: 43.0
click at [754, 695] on textarea "Possibilmente vi chiedo la possibilità di avere la Vital Superior e la Singol" at bounding box center [784, 718] width 708 height 74
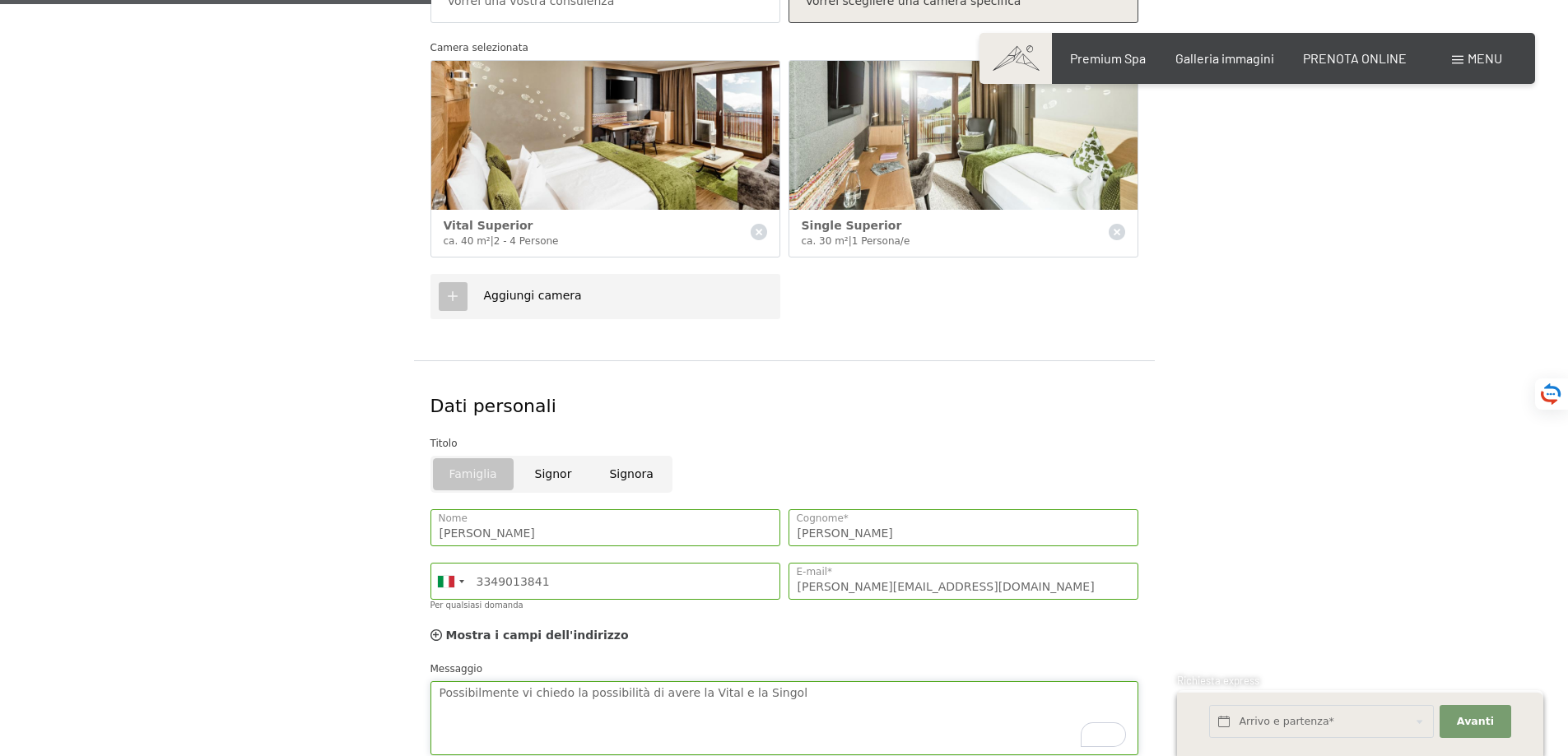
click at [769, 687] on textarea "Possibilmente vi chiedo la possibilità di avere la Vital e la Singol" at bounding box center [784, 718] width 708 height 74
paste textarea "Superior"
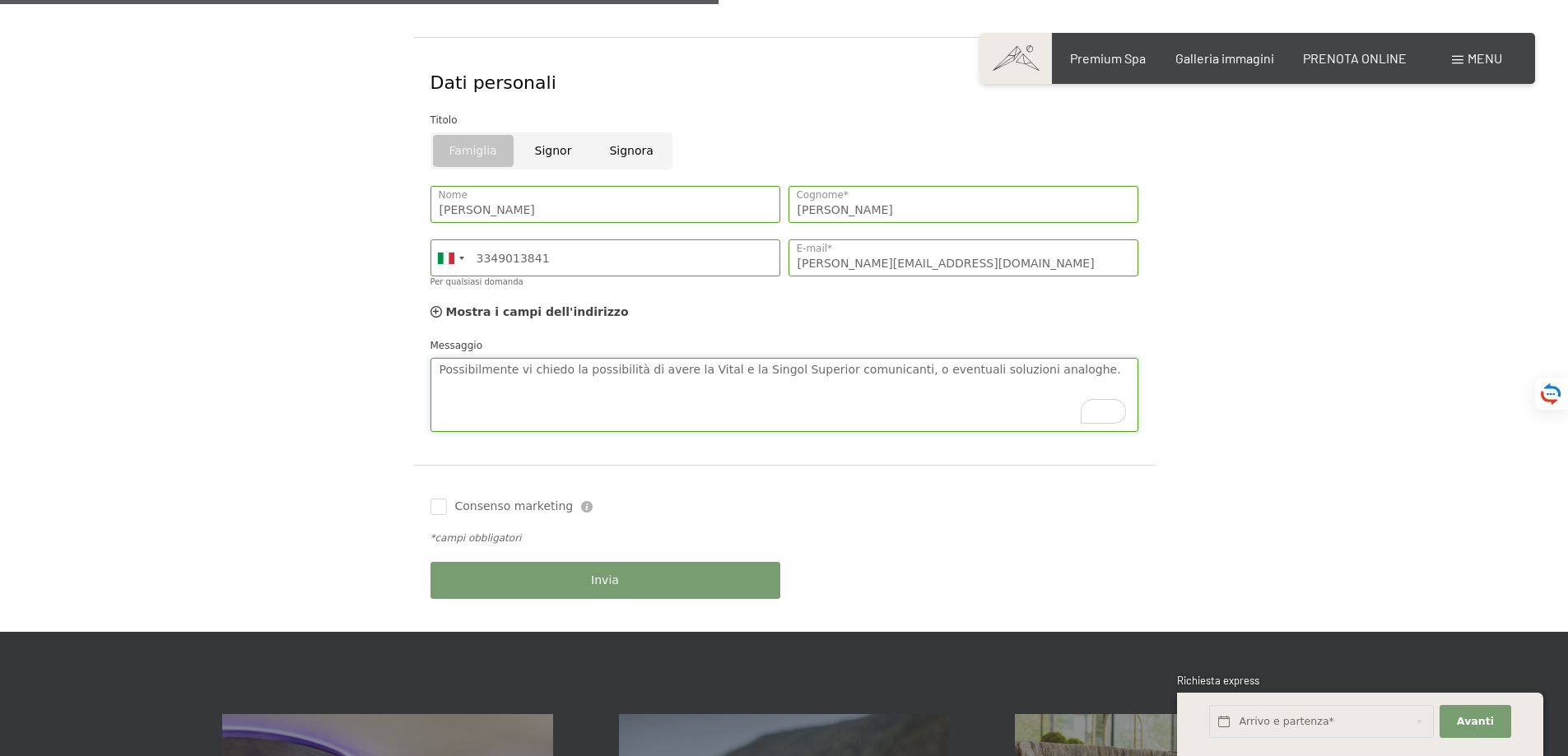
scroll to position [823, 0]
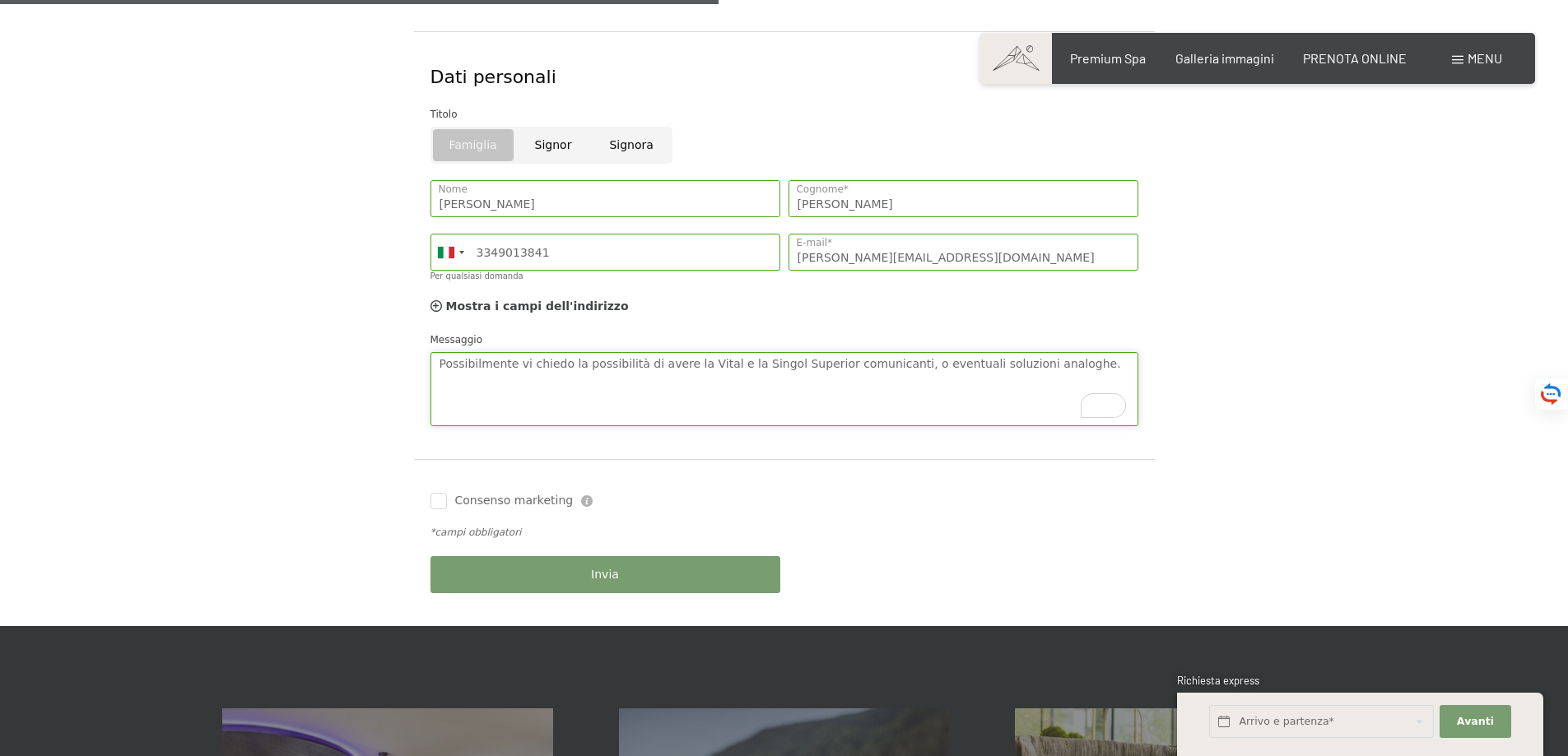
type textarea "Possibilmente vi chiedo la possibilità di avere la Vital e la Singol Superior c…"
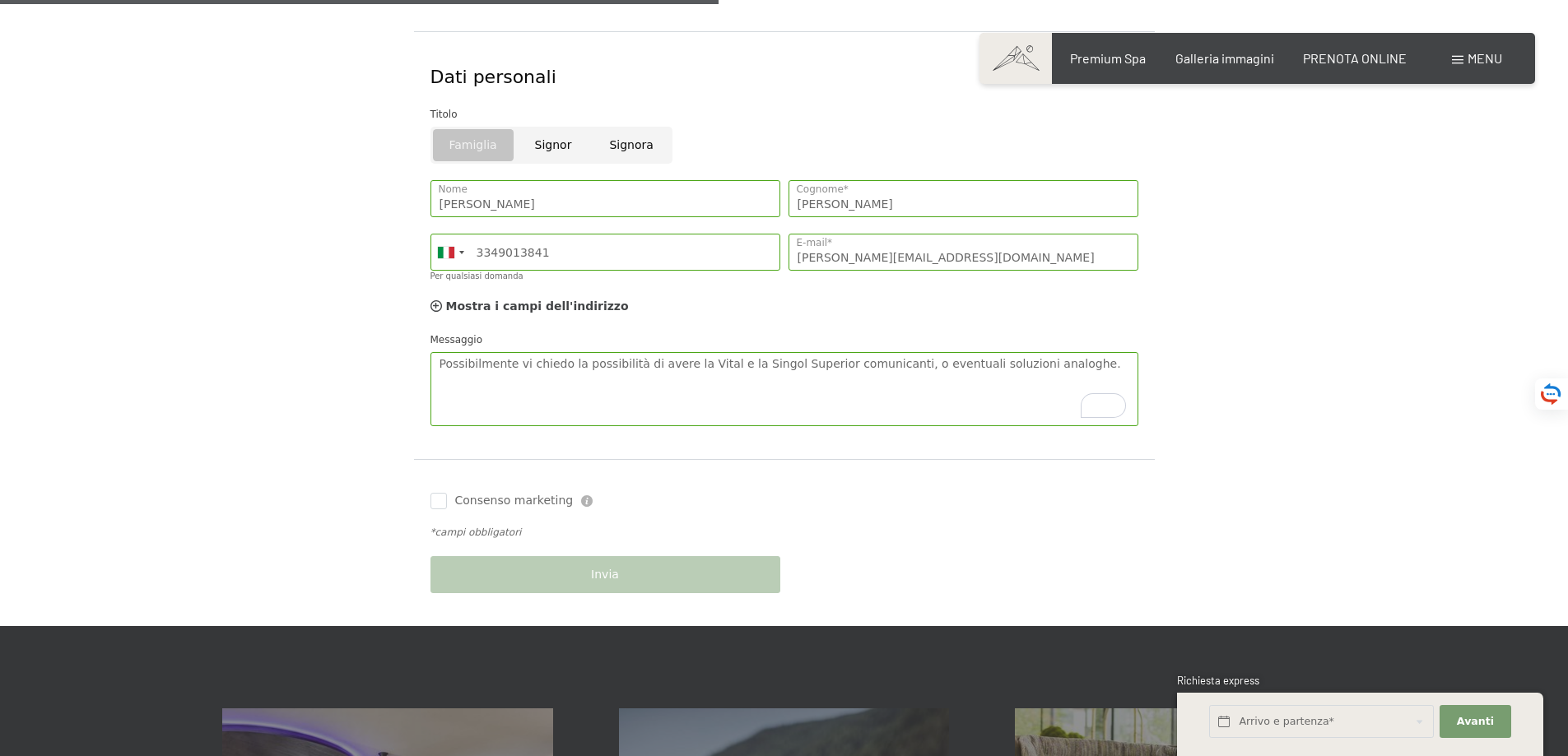
click at [309, 539] on form "Dettagli del soggiorno Ven. 19/09/2025 - Dom. 21/09/2025 Arrivo e partenza* 2 N…" at bounding box center [784, 41] width 1124 height 1170
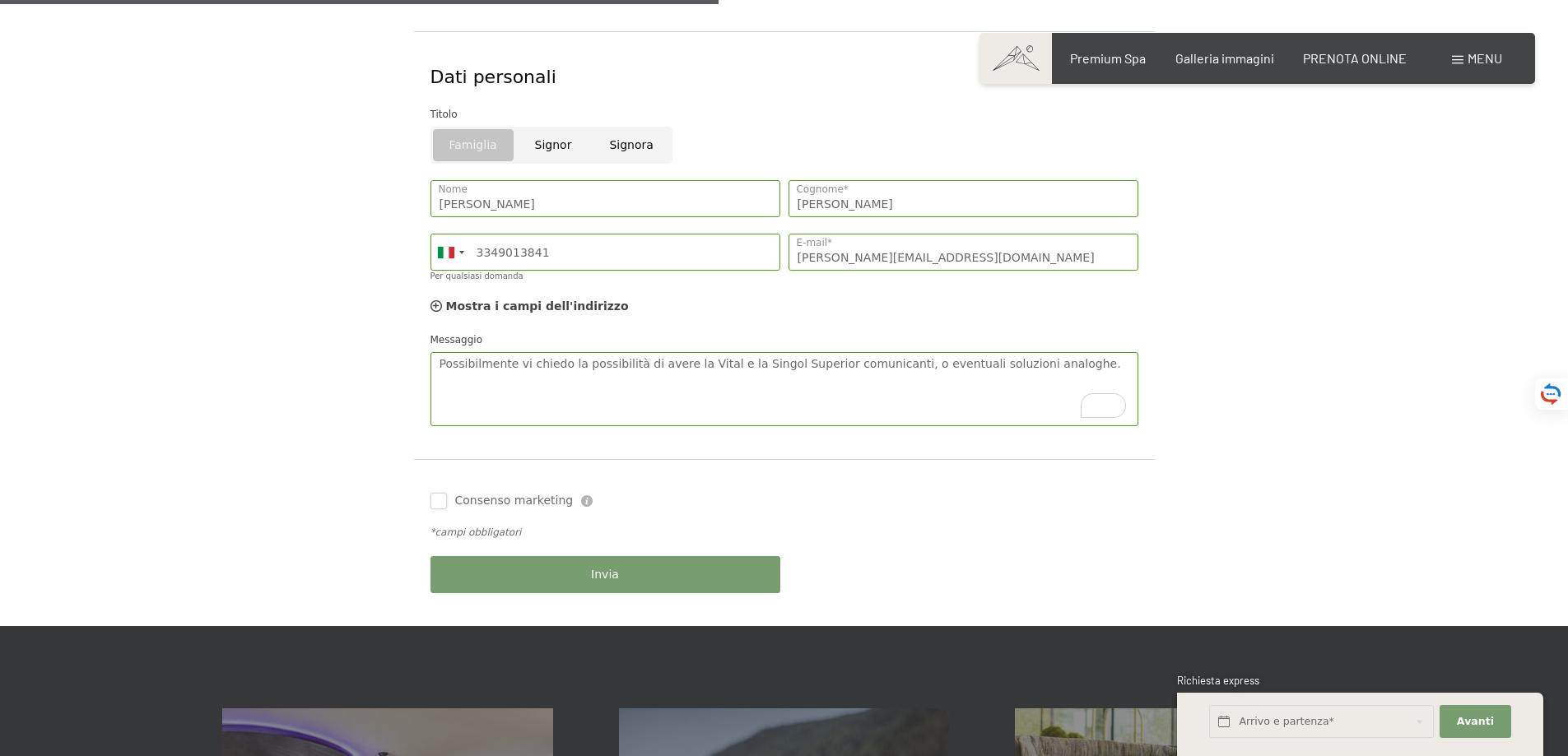
click at [435, 496] on input "Consenso marketing" at bounding box center [439, 502] width 17 height 17
checkbox input "true"
click at [513, 577] on button "Invia" at bounding box center [605, 574] width 350 height 37
